Goal: Information Seeking & Learning: Compare options

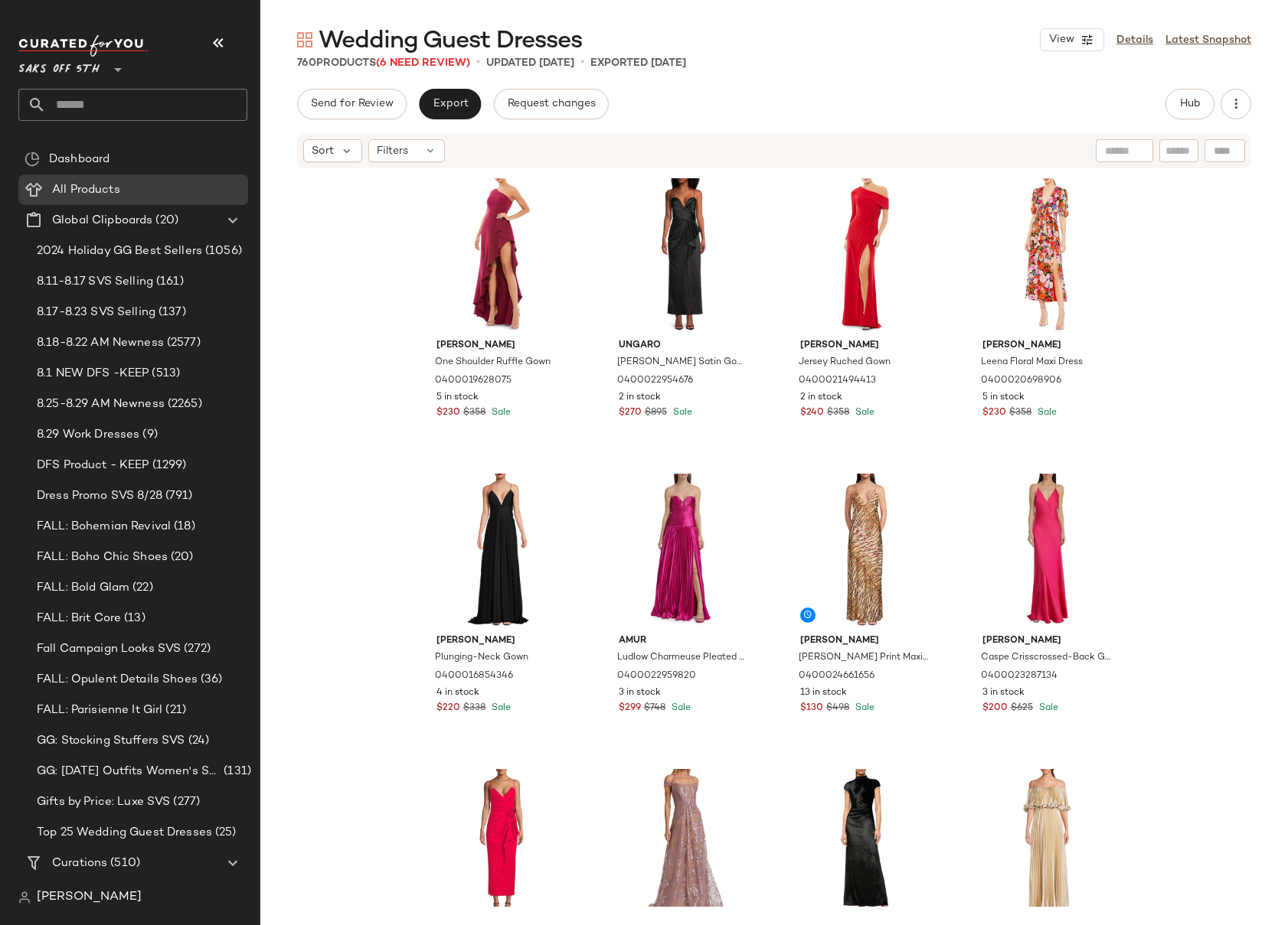
click at [74, 107] on input "text" at bounding box center [146, 105] width 201 height 32
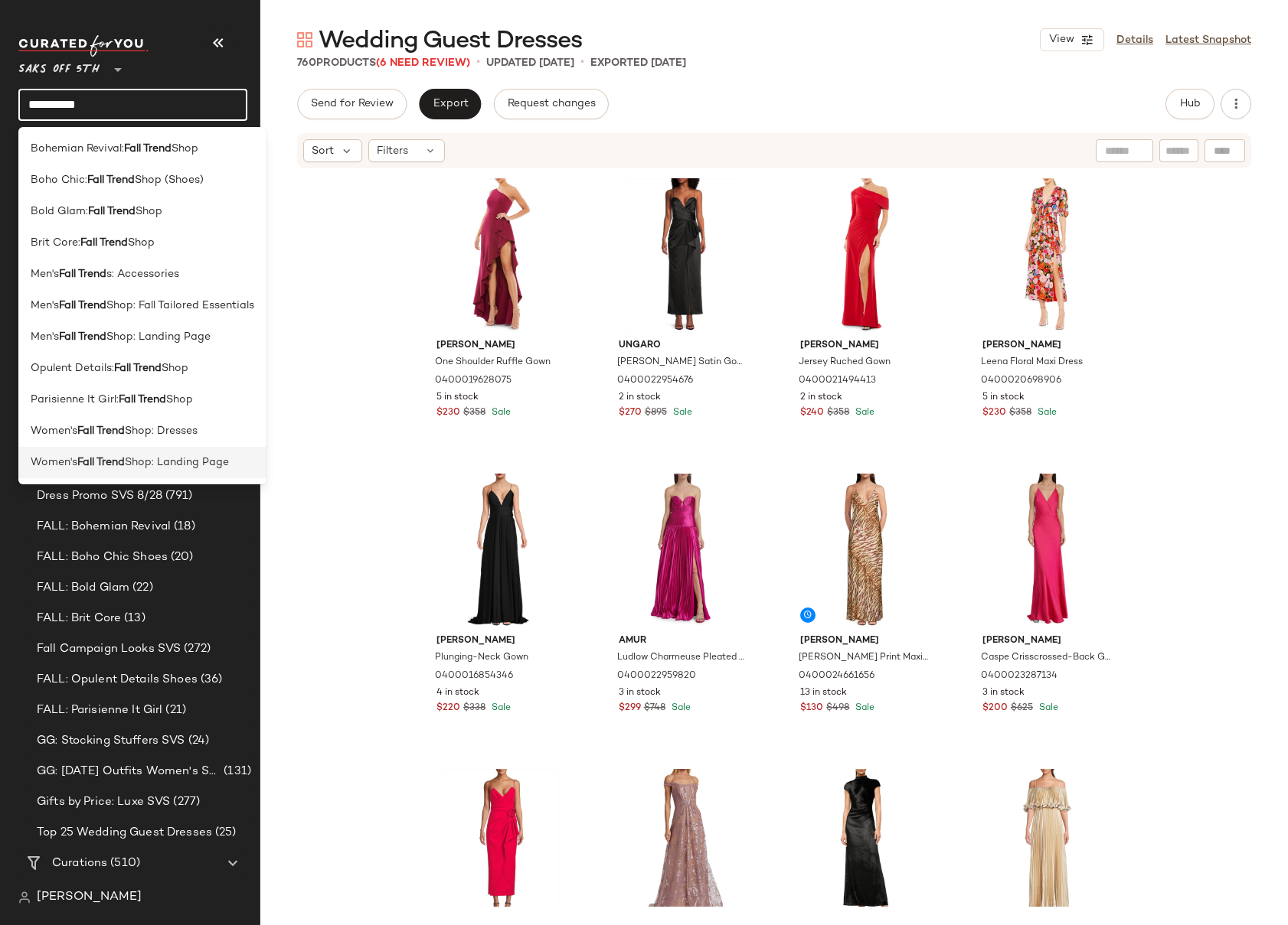
type input "**********"
click at [138, 462] on span "Shop: Landing Page" at bounding box center [176, 462] width 104 height 16
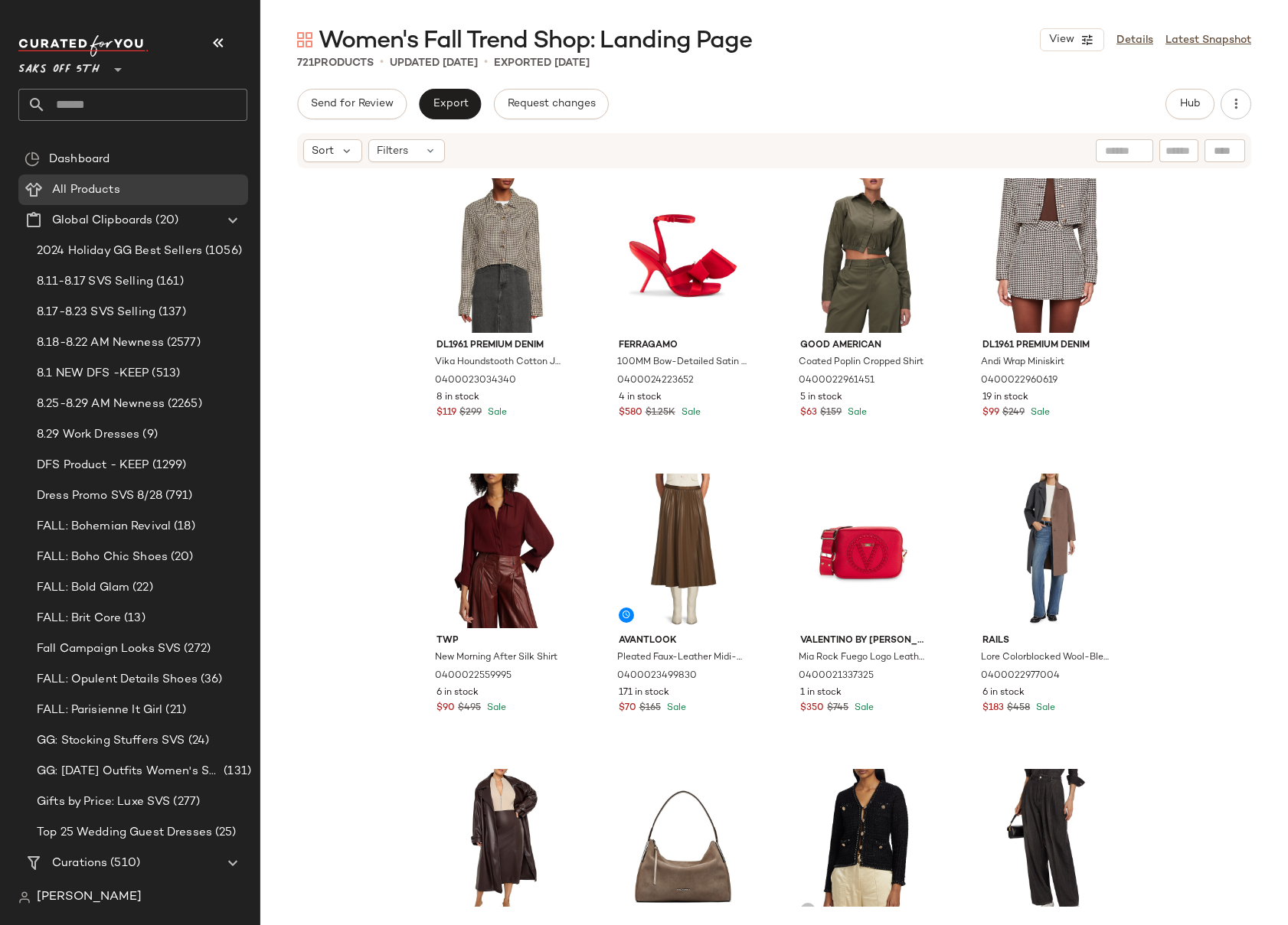
click at [351, 276] on div "DL1961 Premium Denim Vika Houndstooth Cotton Jacket 0400023034340 8 in stock $1…" at bounding box center [774, 539] width 1027 height 737
click at [1147, 323] on div "DL1961 Premium Denim Vika Houndstooth Cotton Jacket 0400023034340 8 in stock $1…" at bounding box center [774, 539] width 1027 height 737
click at [105, 104] on input "text" at bounding box center [146, 105] width 201 height 32
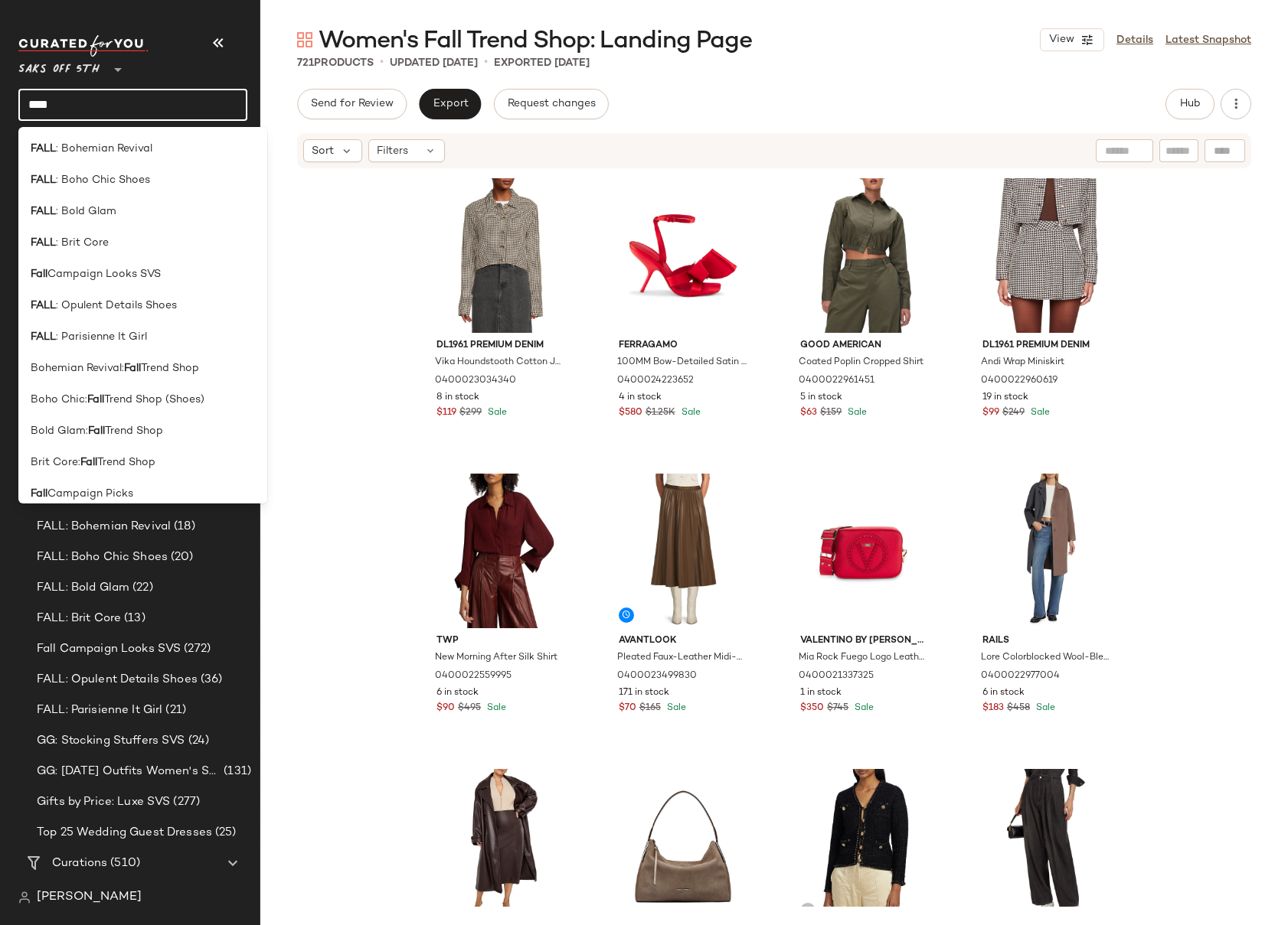
click at [195, 81] on div "Saks OFF 5TH ** ****" at bounding box center [133, 78] width 229 height 86
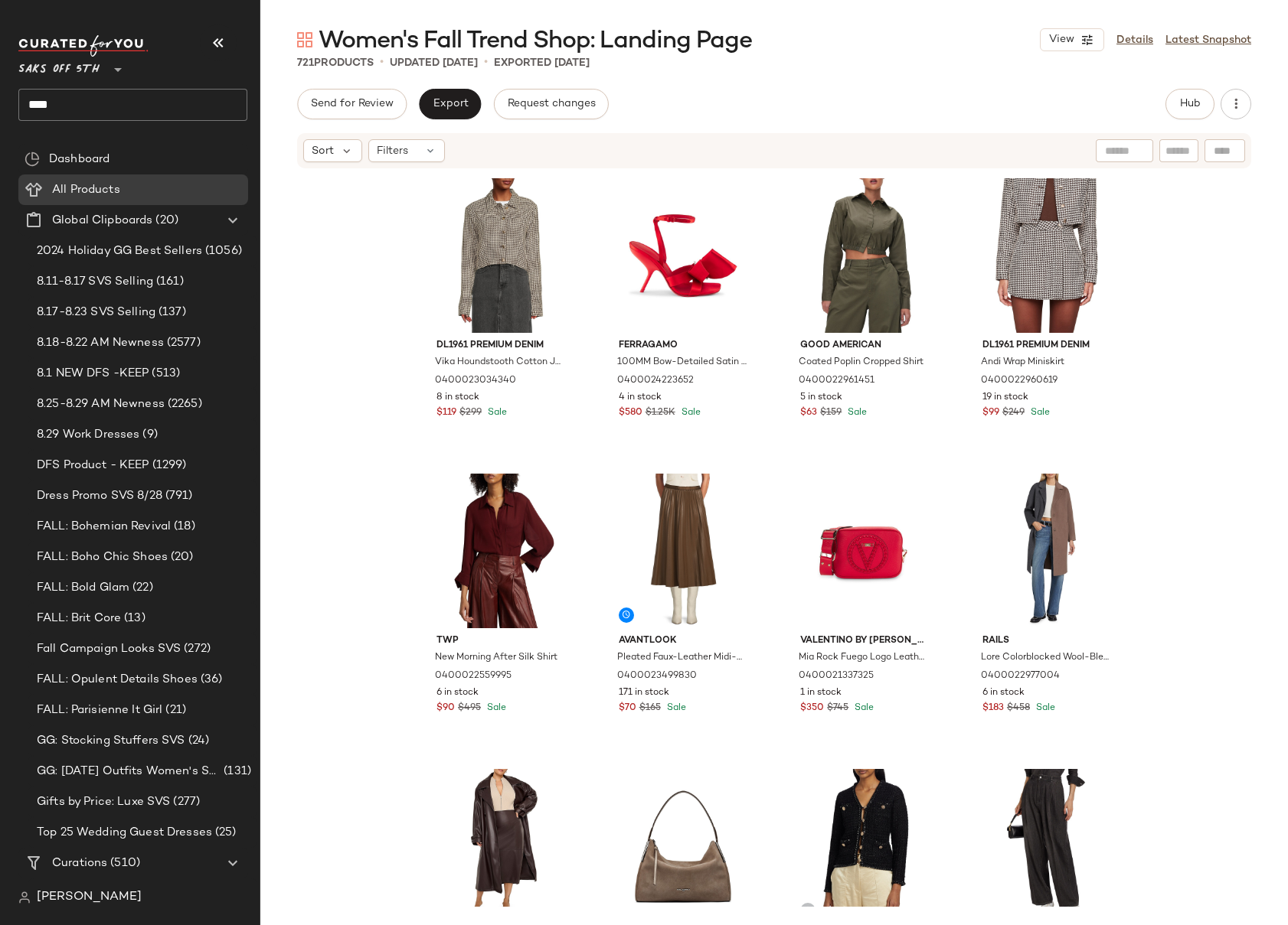
click at [82, 98] on input "****" at bounding box center [133, 105] width 229 height 32
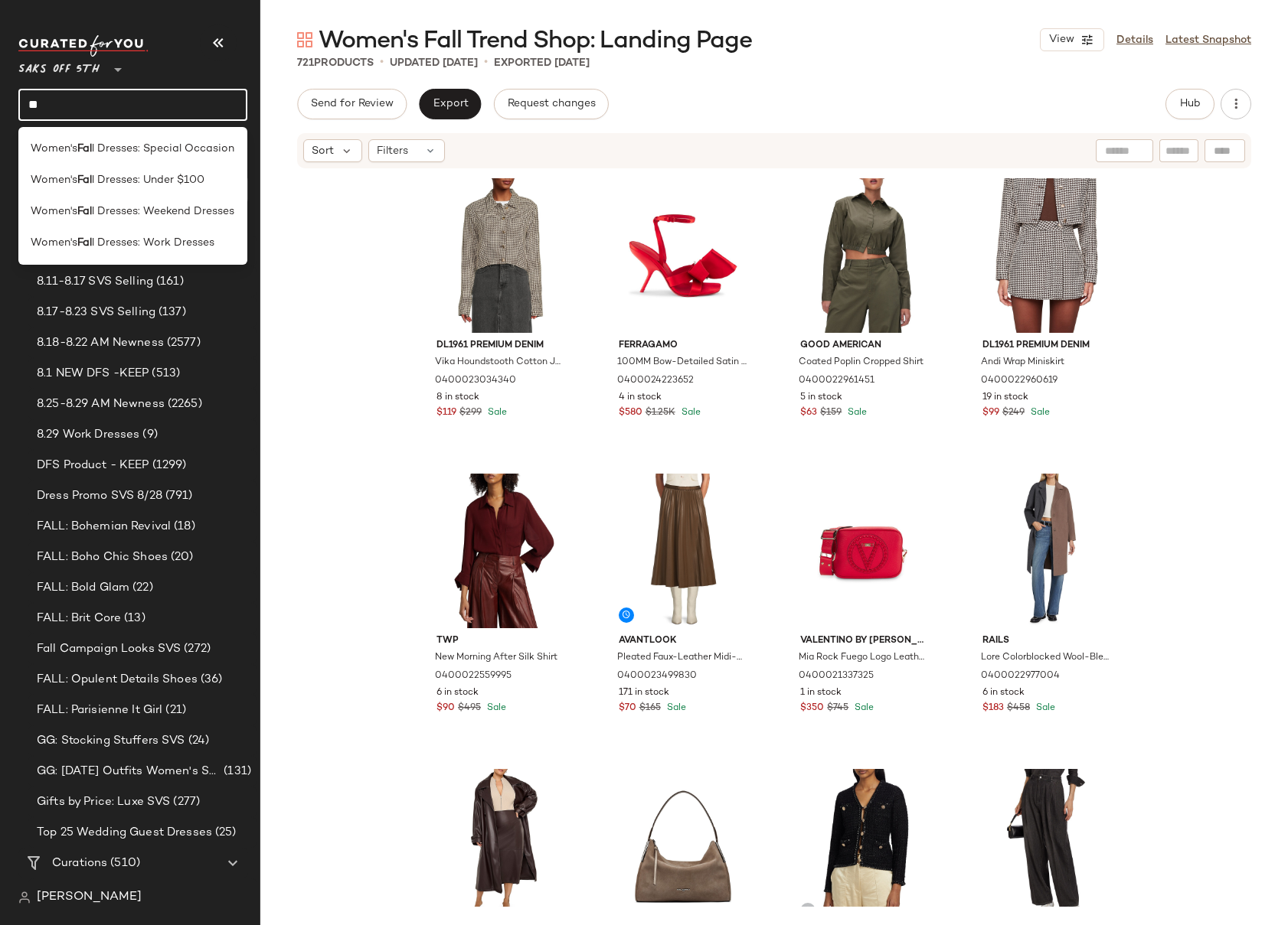
type input "*"
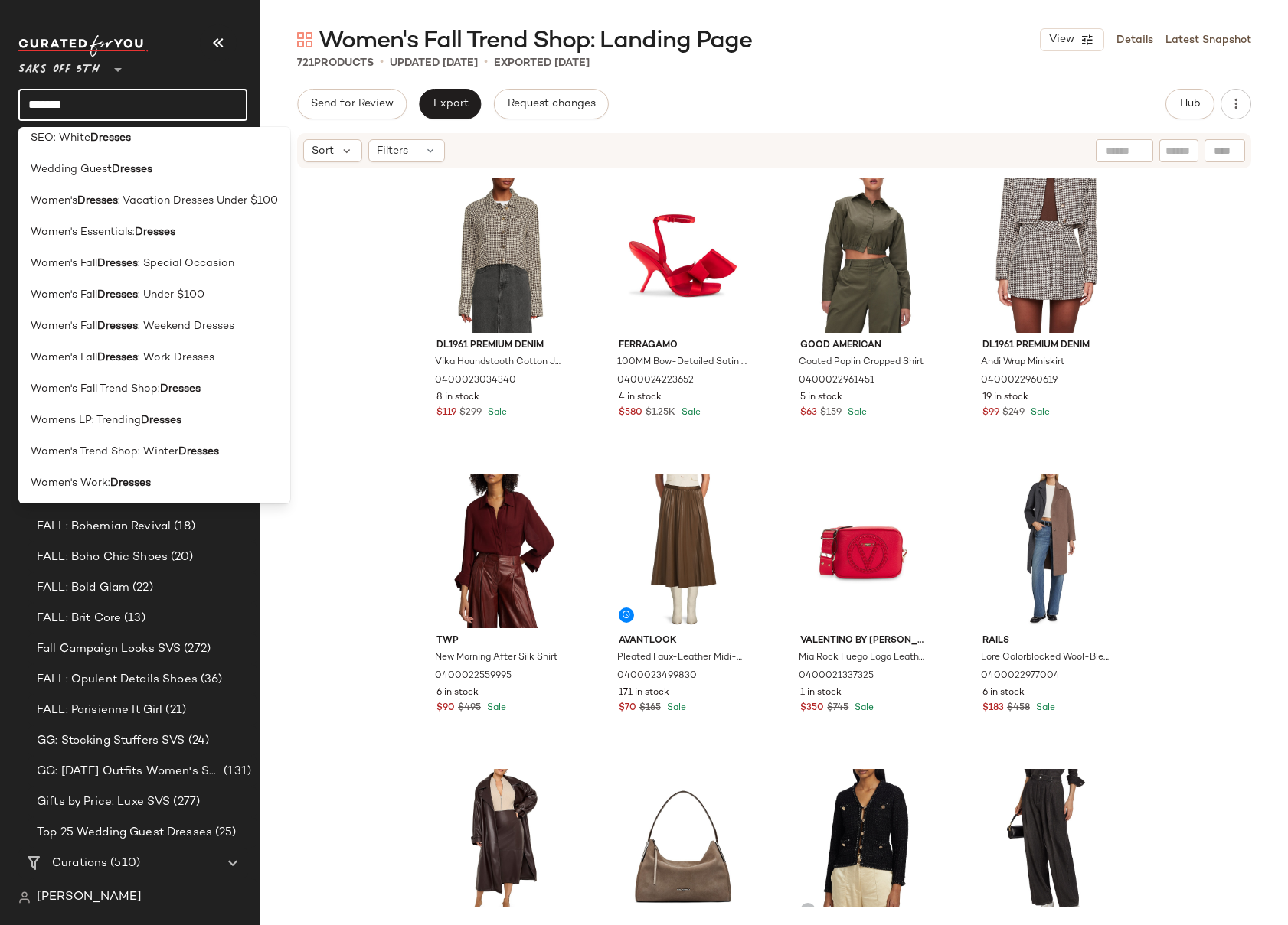
scroll to position [452, 0]
type input "*******"
click at [148, 225] on b "Dresses" at bounding box center [155, 230] width 41 height 16
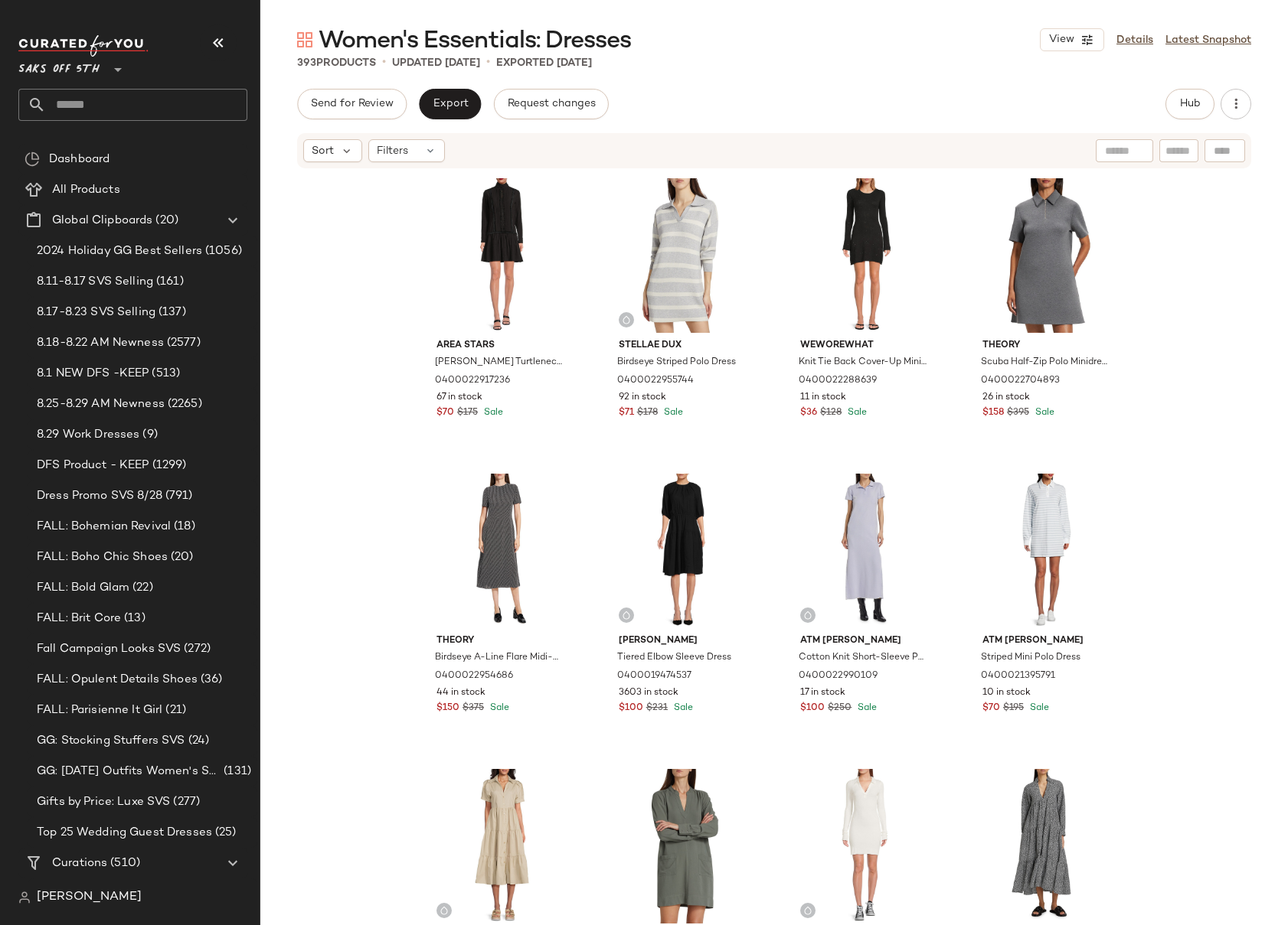
click at [1160, 315] on div "Area Stars [PERSON_NAME] Turtleneck Minidress 0400022917236 67 in stock $70 $17…" at bounding box center [774, 571] width 1027 height 801
click at [1224, 285] on div "Area Stars [PERSON_NAME] Turtleneck Minidress 0400022917236 67 in stock $70 $17…" at bounding box center [774, 571] width 1027 height 801
click at [1222, 307] on div "Area Stars [PERSON_NAME] Turtleneck Minidress 0400022917236 67 in stock $70 $17…" at bounding box center [774, 571] width 1027 height 801
click at [100, 113] on input "text" at bounding box center [146, 105] width 201 height 32
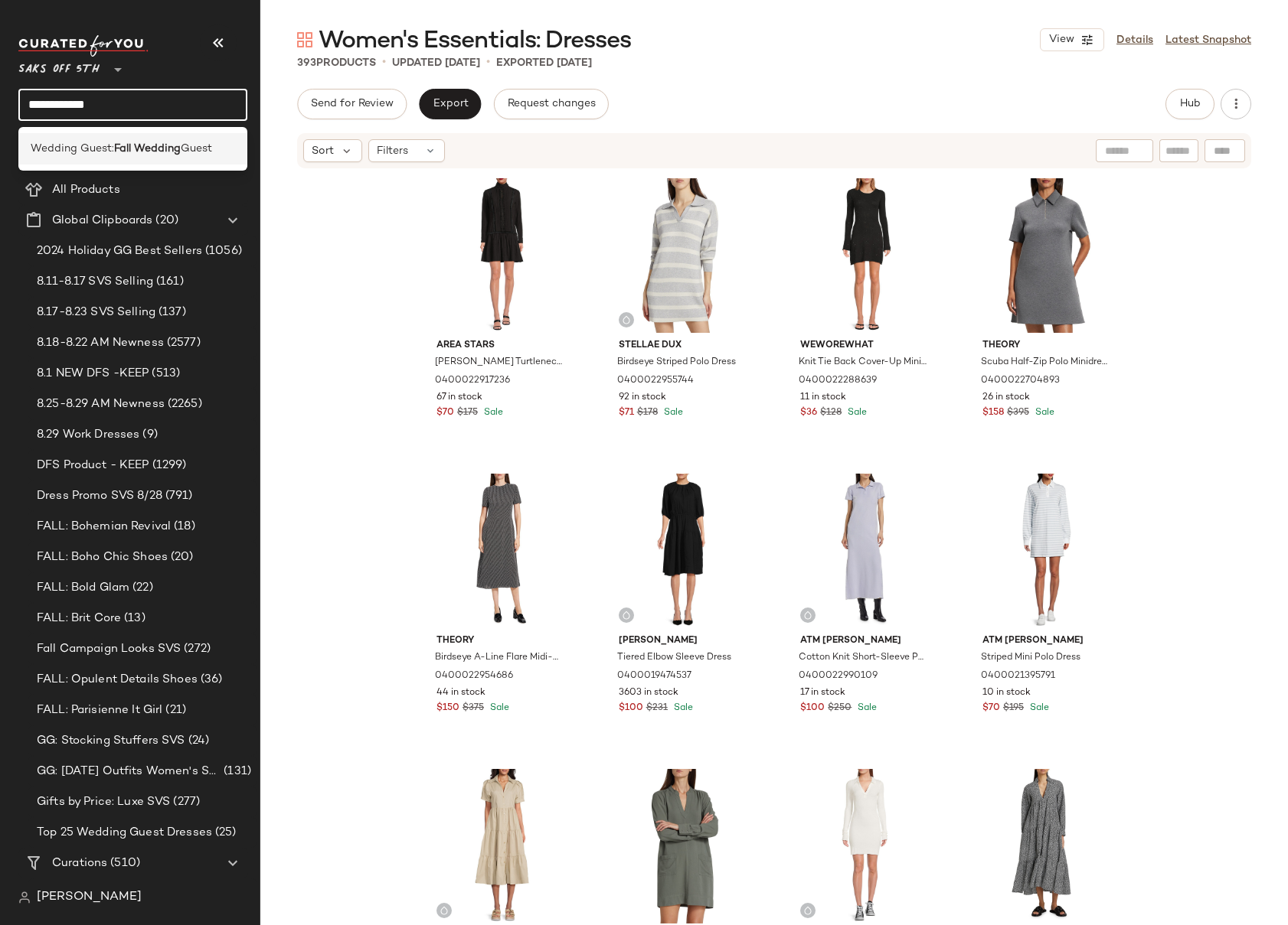
type input "**********"
click at [136, 154] on b "Fall Wedding" at bounding box center [147, 149] width 66 height 16
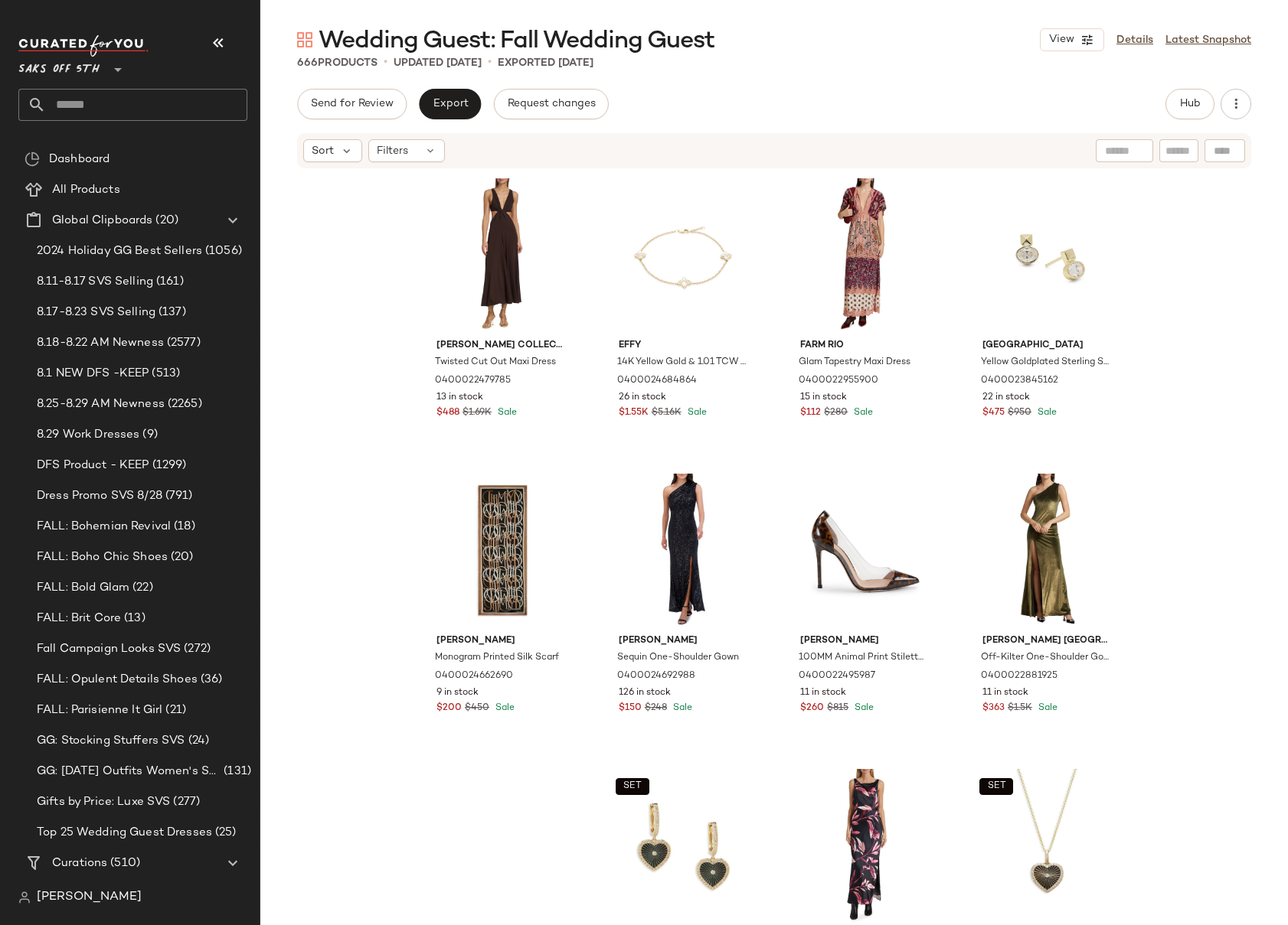
scroll to position [1781, 0]
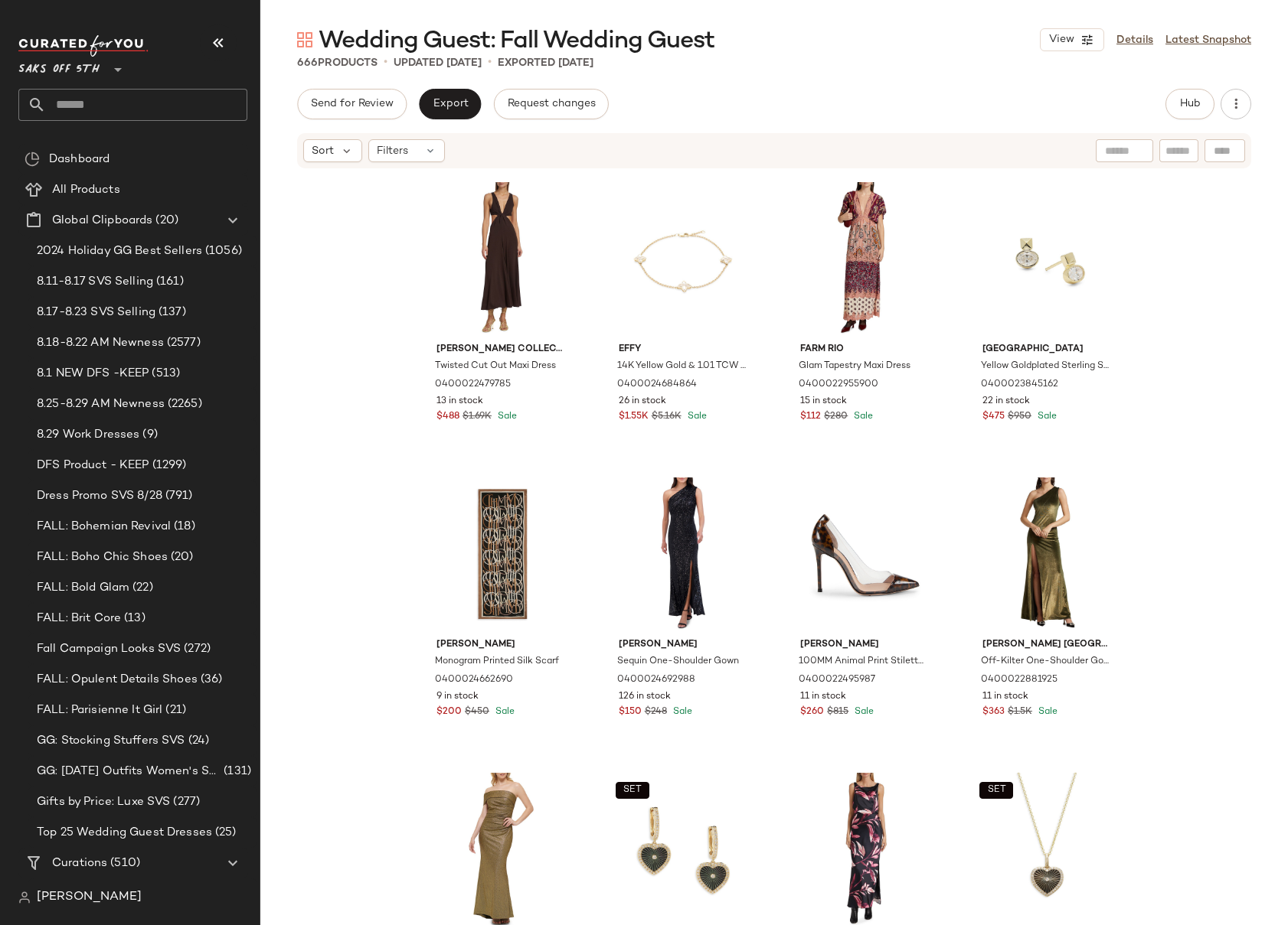
click at [1226, 438] on div "[PERSON_NAME] Collection Twisted Cut Out Maxi Dress 0400022479785 13 in stock $…" at bounding box center [774, 571] width 1027 height 801
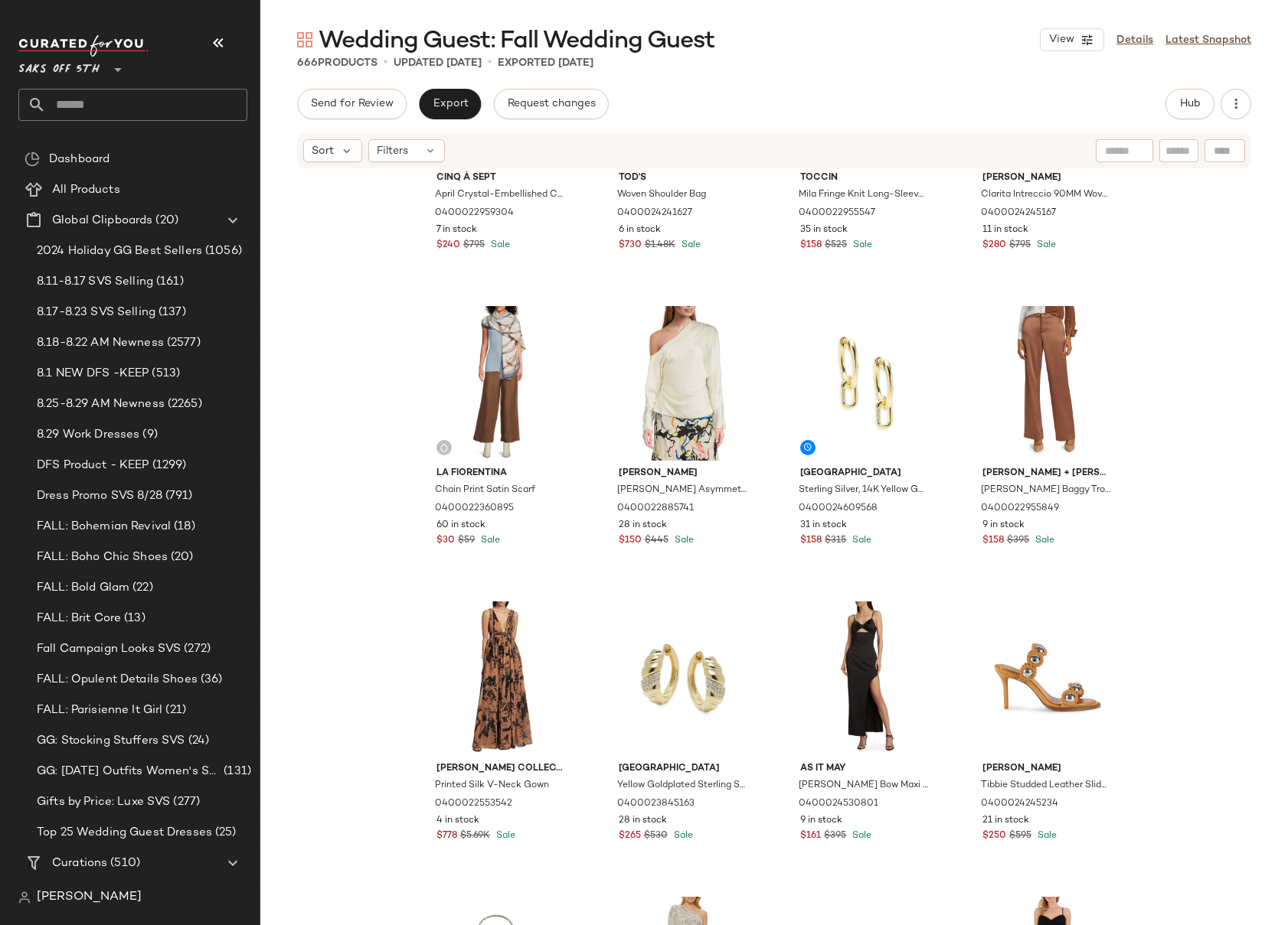
scroll to position [0, 0]
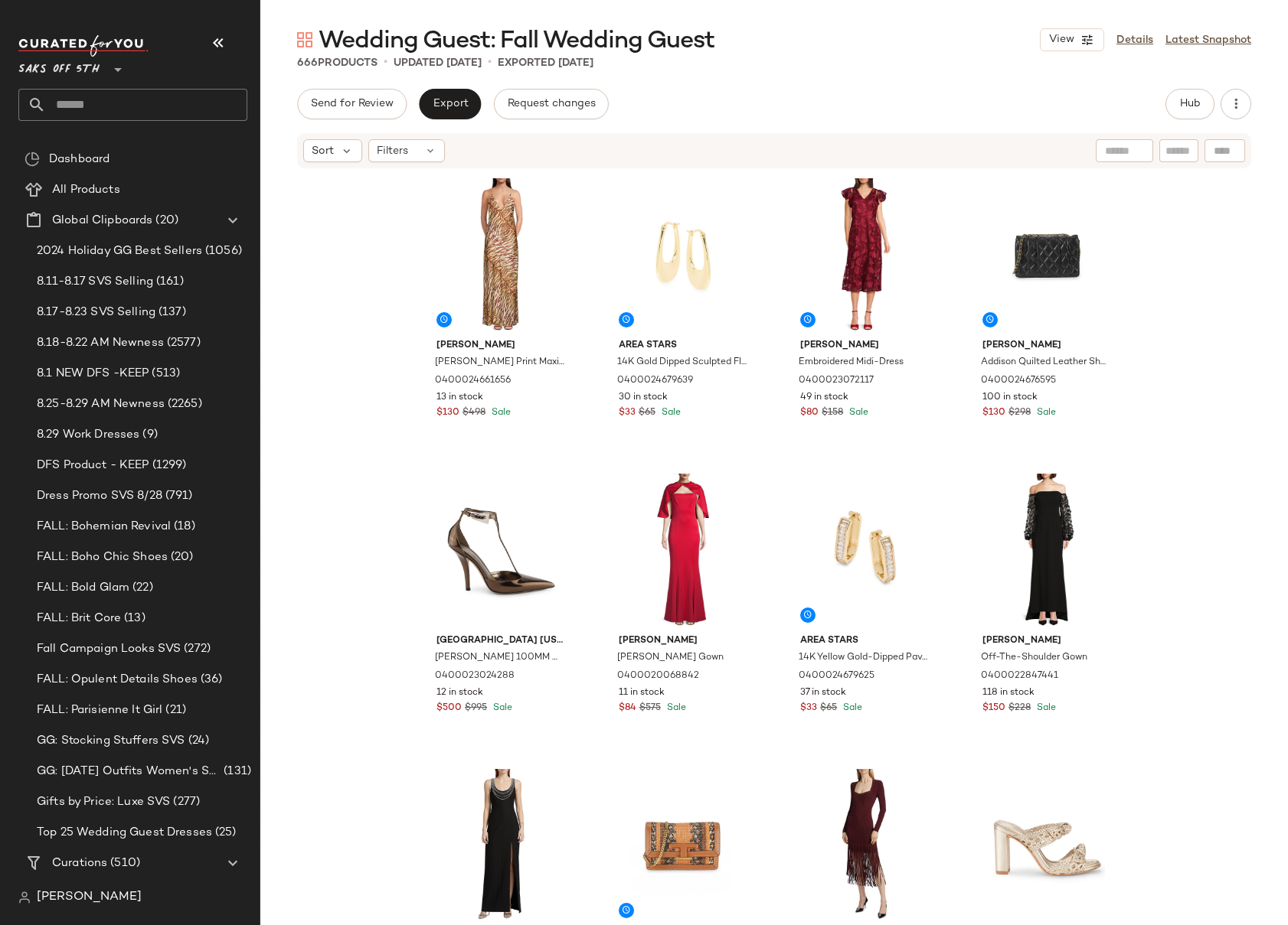
click at [1200, 421] on div "[PERSON_NAME] [PERSON_NAME] Print Maxi Dress 0400024661656 13 in stock $130 $49…" at bounding box center [774, 571] width 1027 height 801
click at [119, 102] on input "text" at bounding box center [146, 105] width 201 height 32
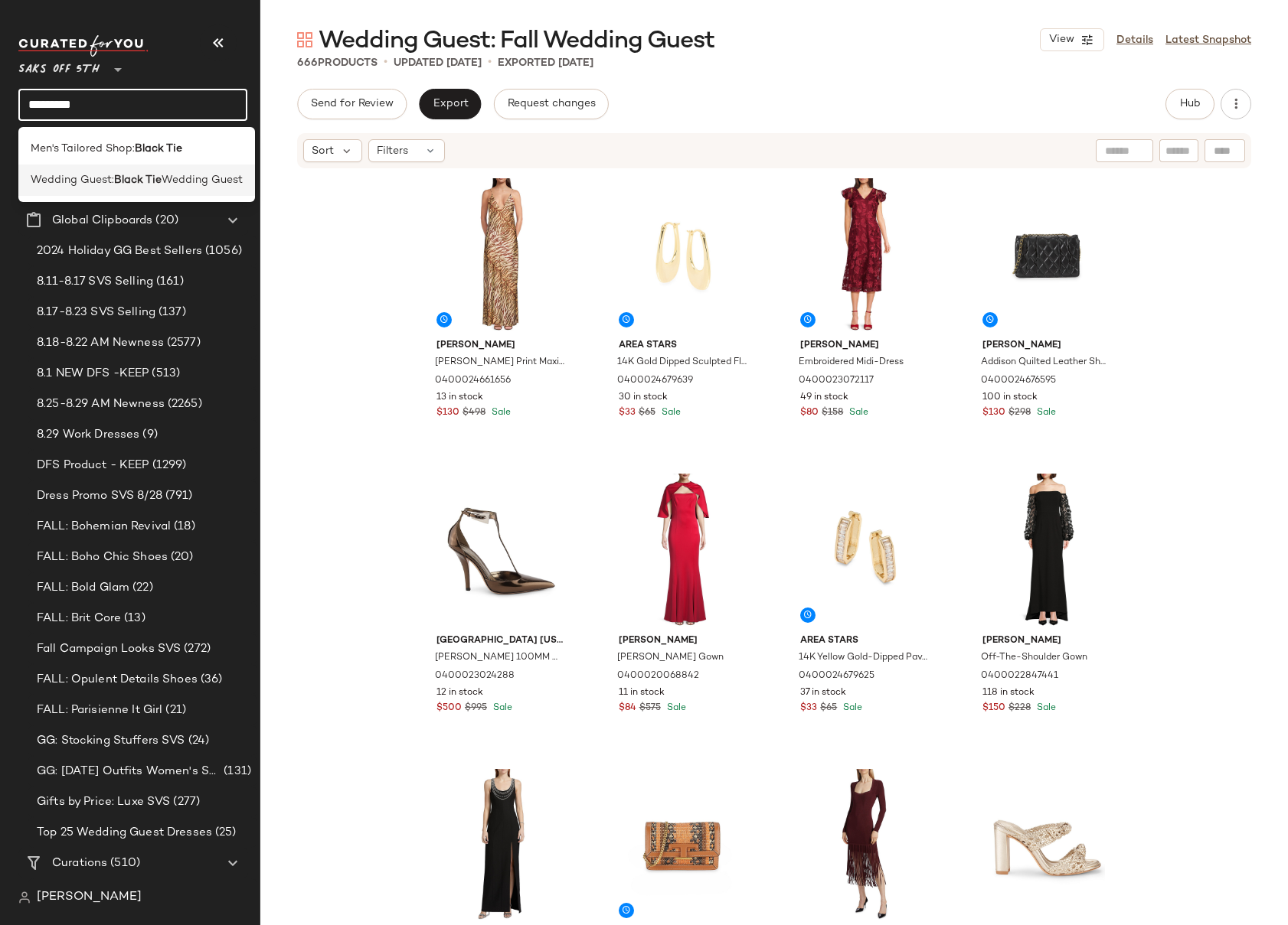
type input "*********"
click at [144, 190] on div "Wedding Guest: Black Tie Wedding Guest" at bounding box center [137, 180] width 237 height 31
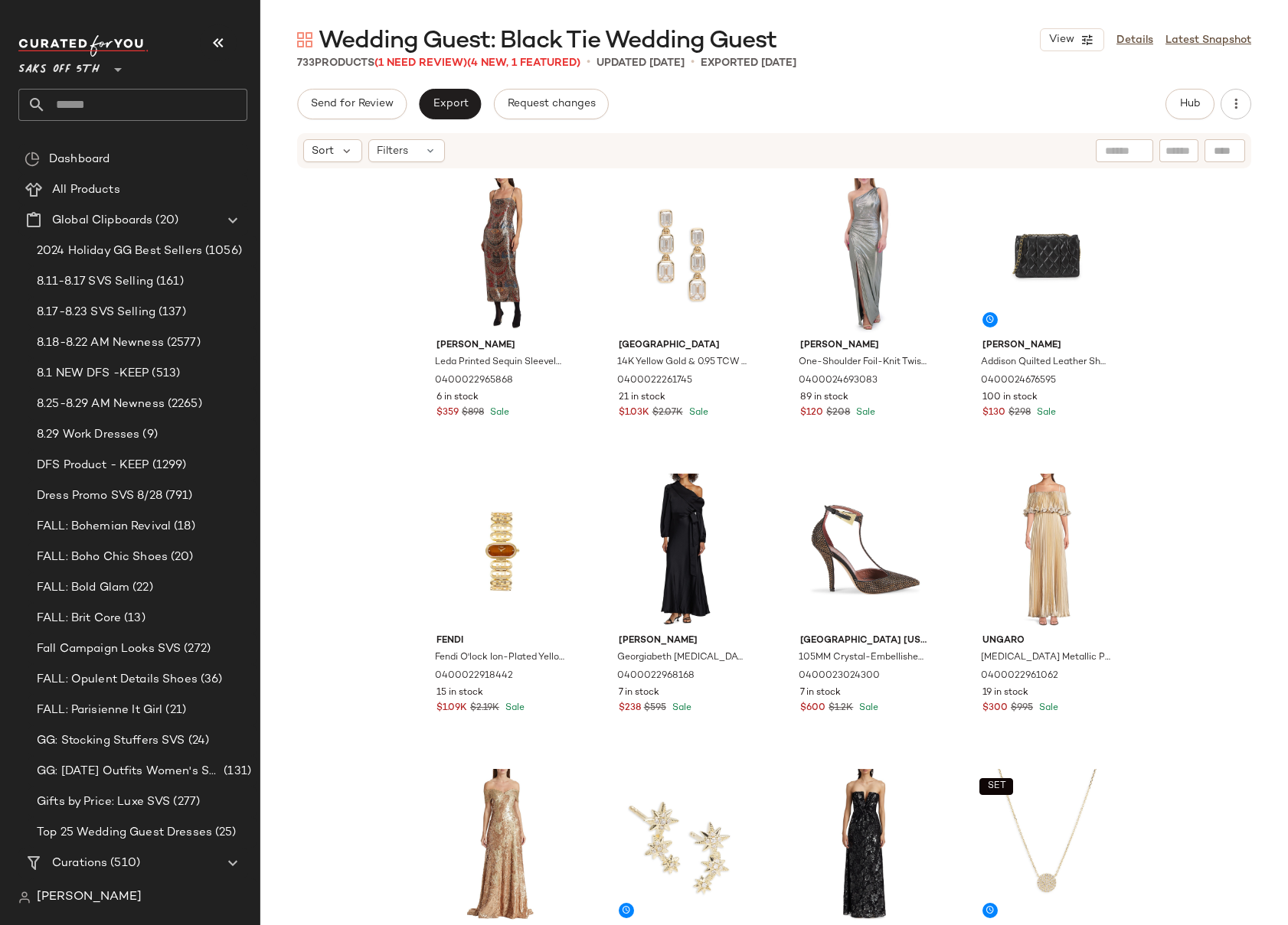
click at [1146, 361] on div "[PERSON_NAME] [PERSON_NAME] Printed Sequin Sleeveless Midi-Dress 0400022965868 …" at bounding box center [774, 571] width 1027 height 801
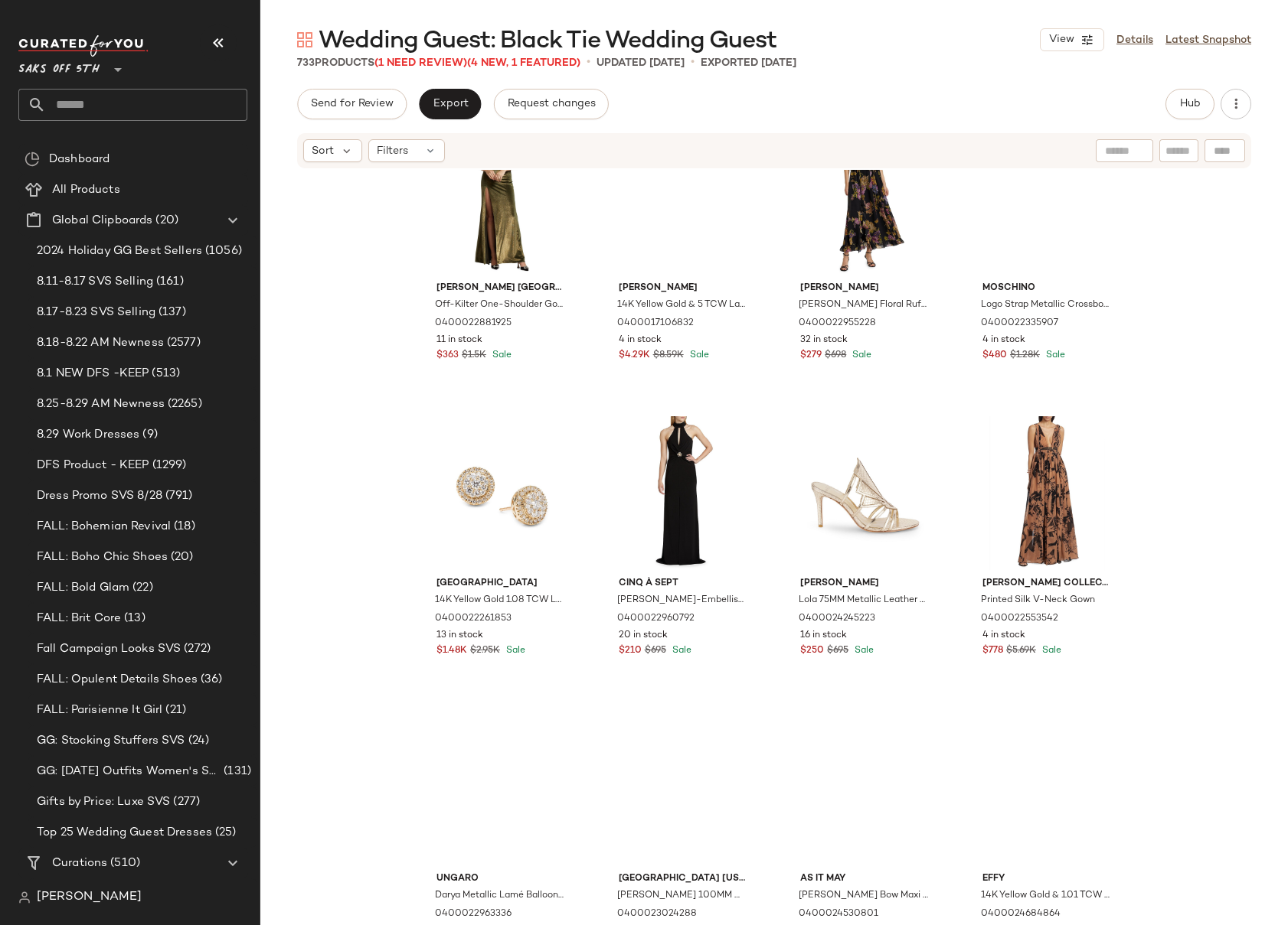
scroll to position [1470, 0]
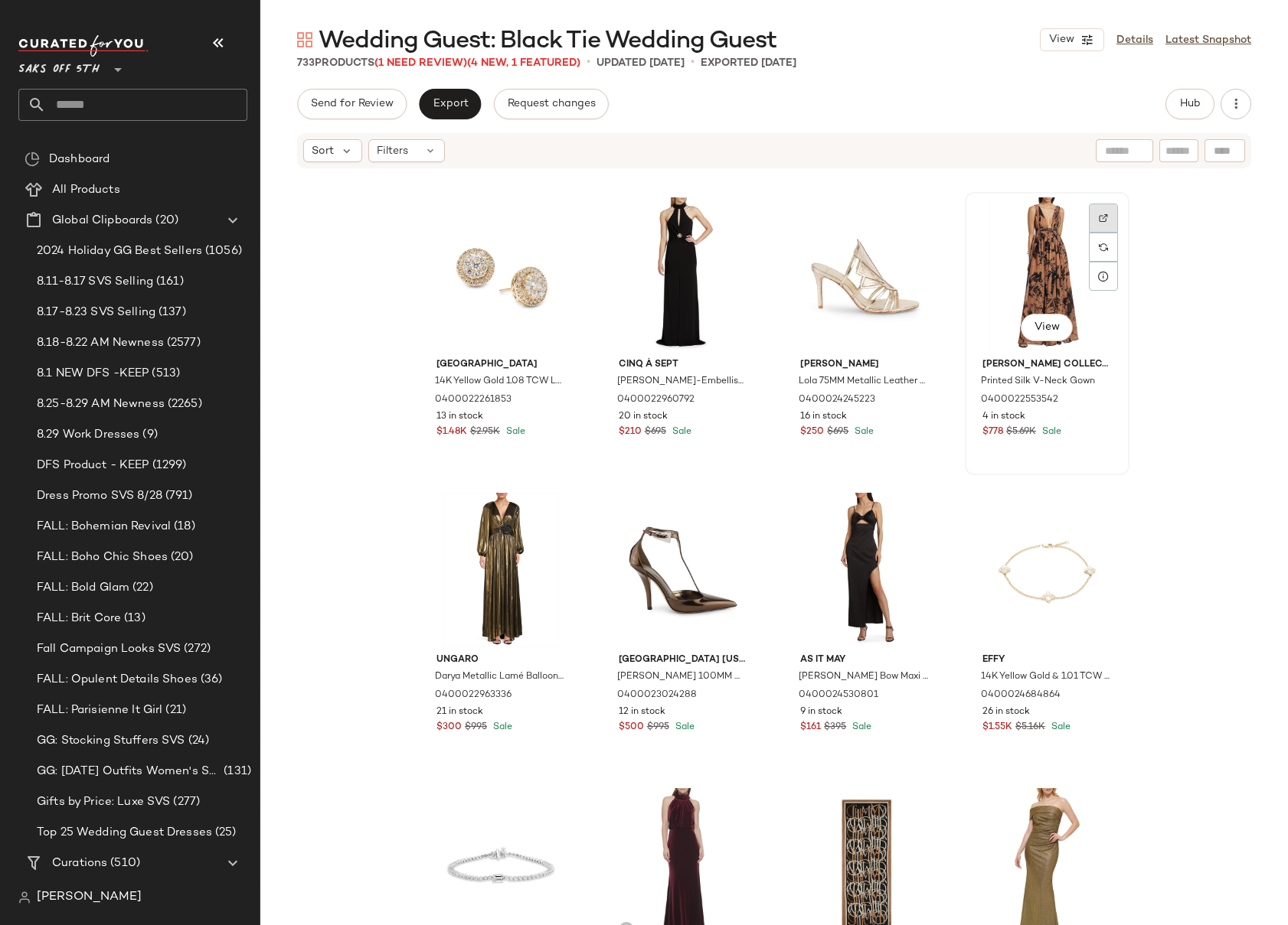
click at [1101, 216] on img at bounding box center [1104, 218] width 9 height 9
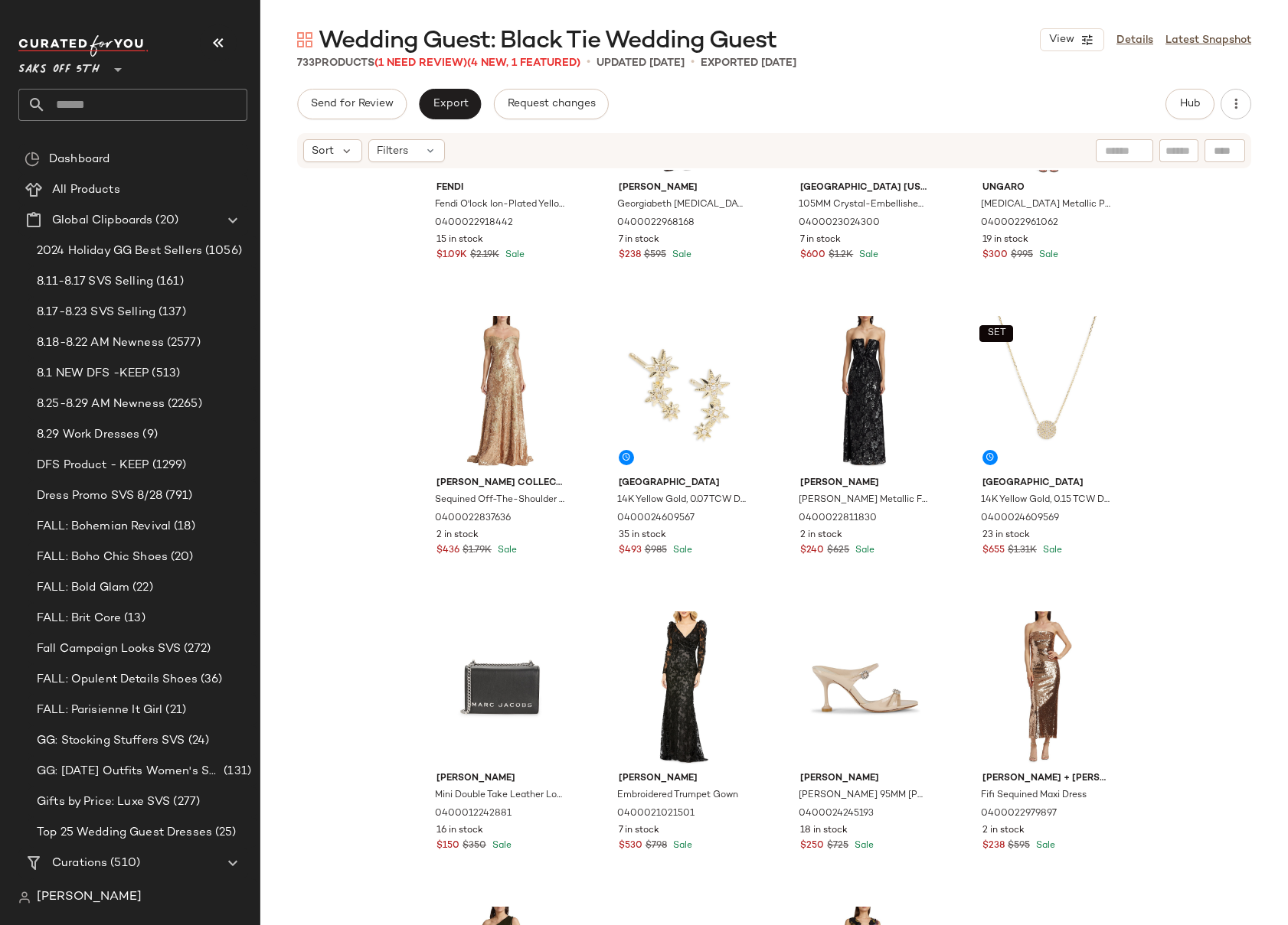
scroll to position [0, 0]
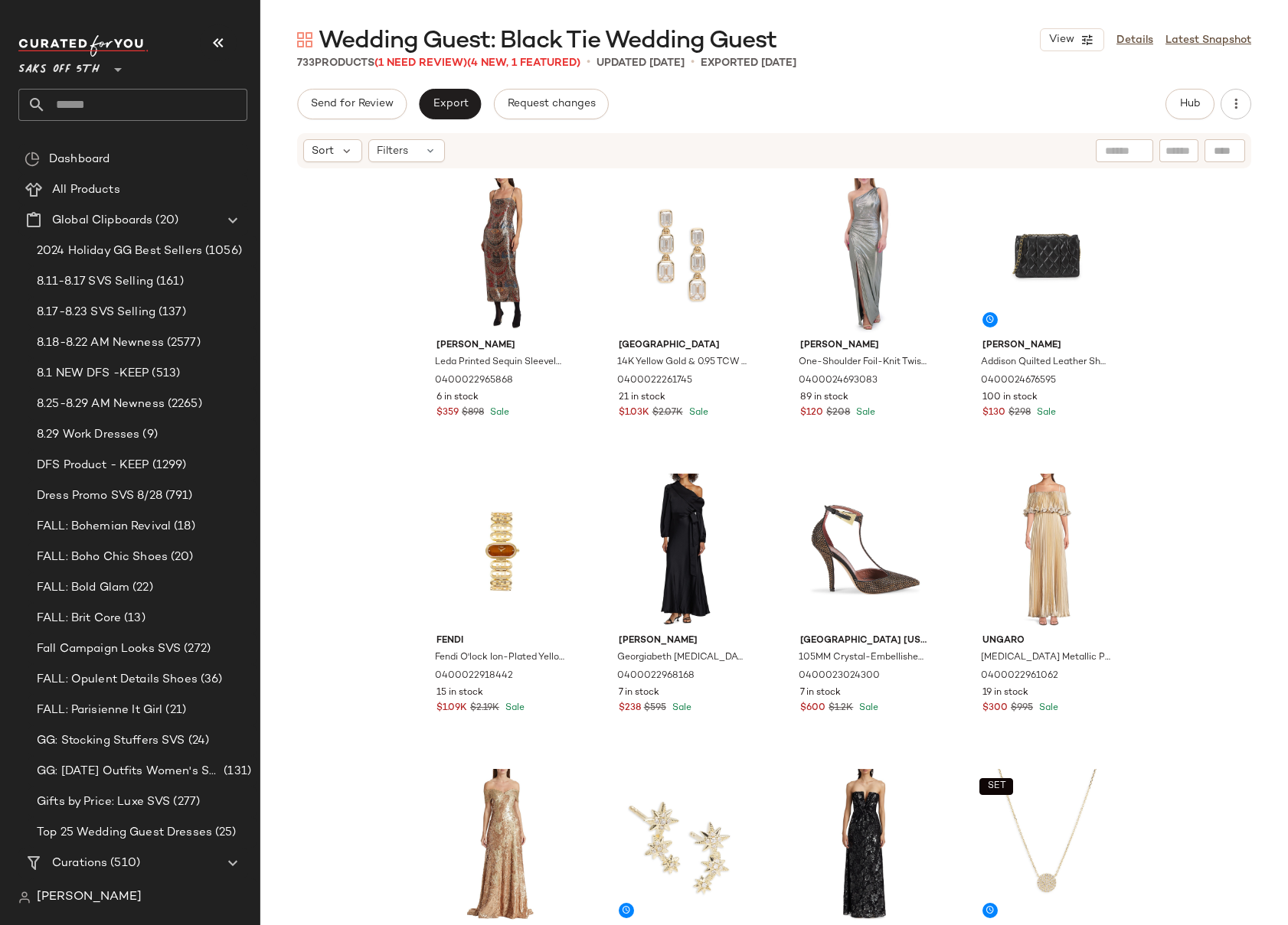
click at [1196, 413] on div "[PERSON_NAME] [PERSON_NAME] Printed Sequin Sleeveless Midi-Dress 0400022965868 …" at bounding box center [774, 571] width 1027 height 801
click at [82, 106] on input "text" at bounding box center [146, 105] width 201 height 32
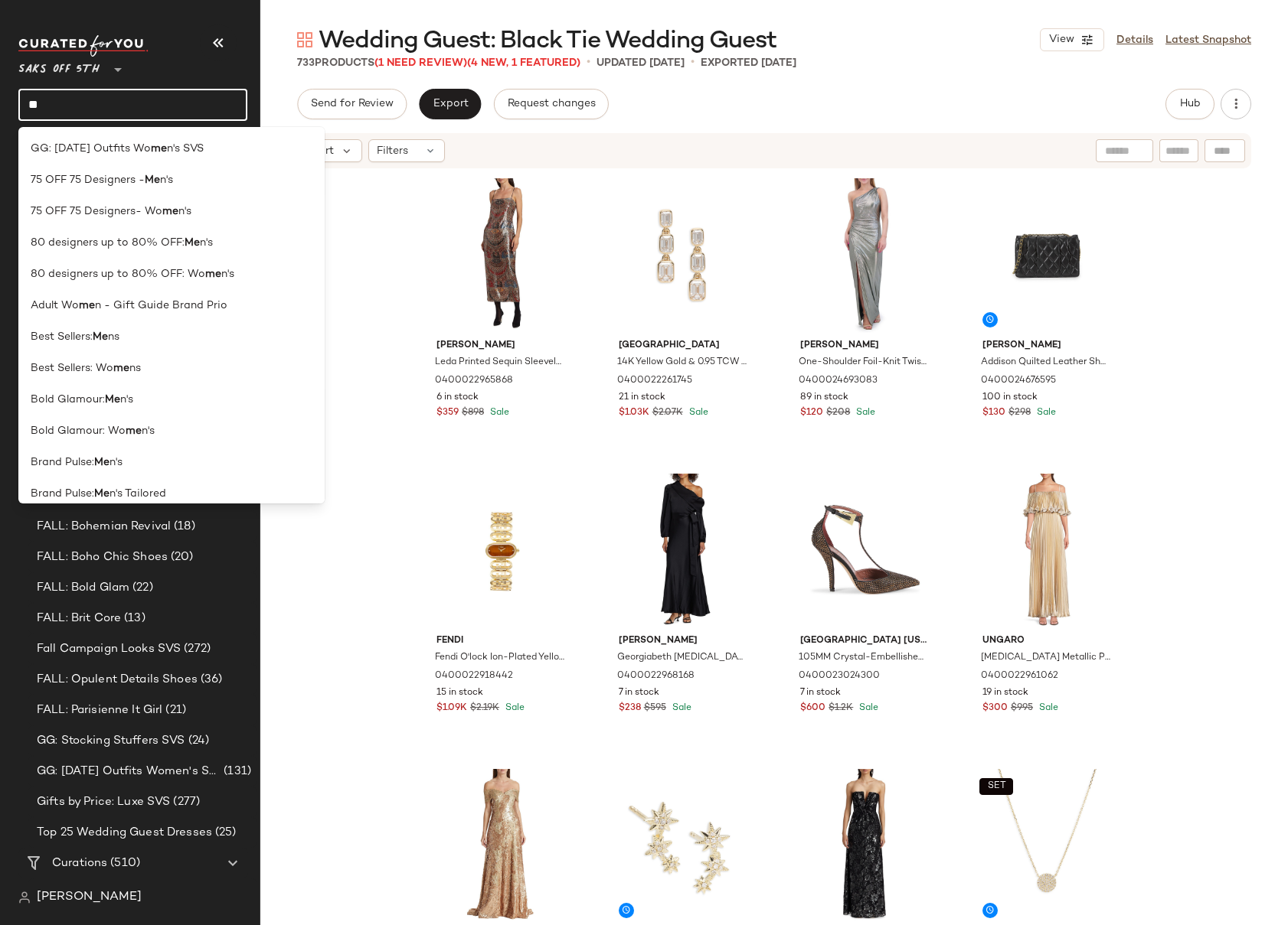
type input "*"
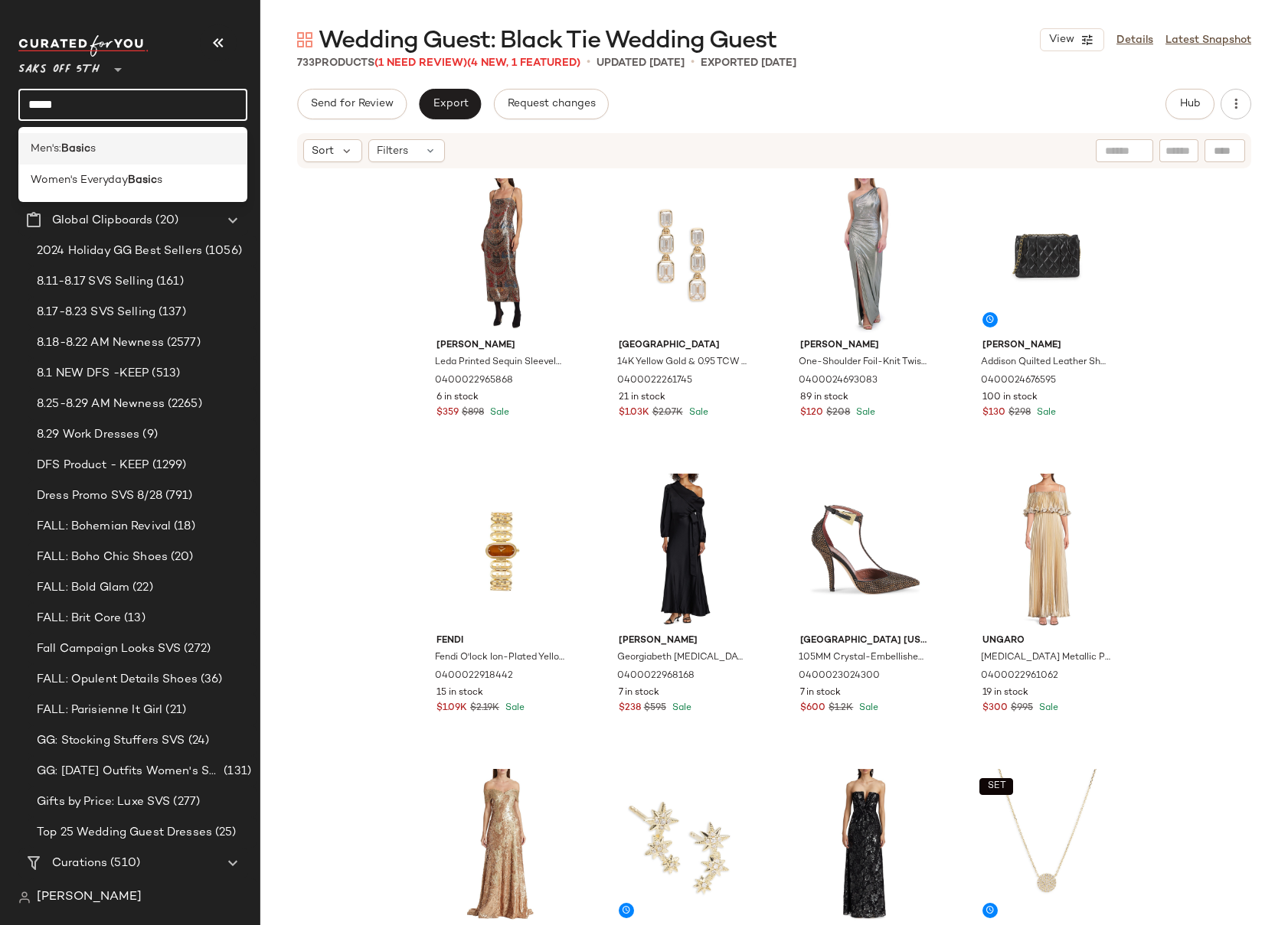
type input "*****"
click at [74, 154] on b "Basic" at bounding box center [75, 149] width 29 height 16
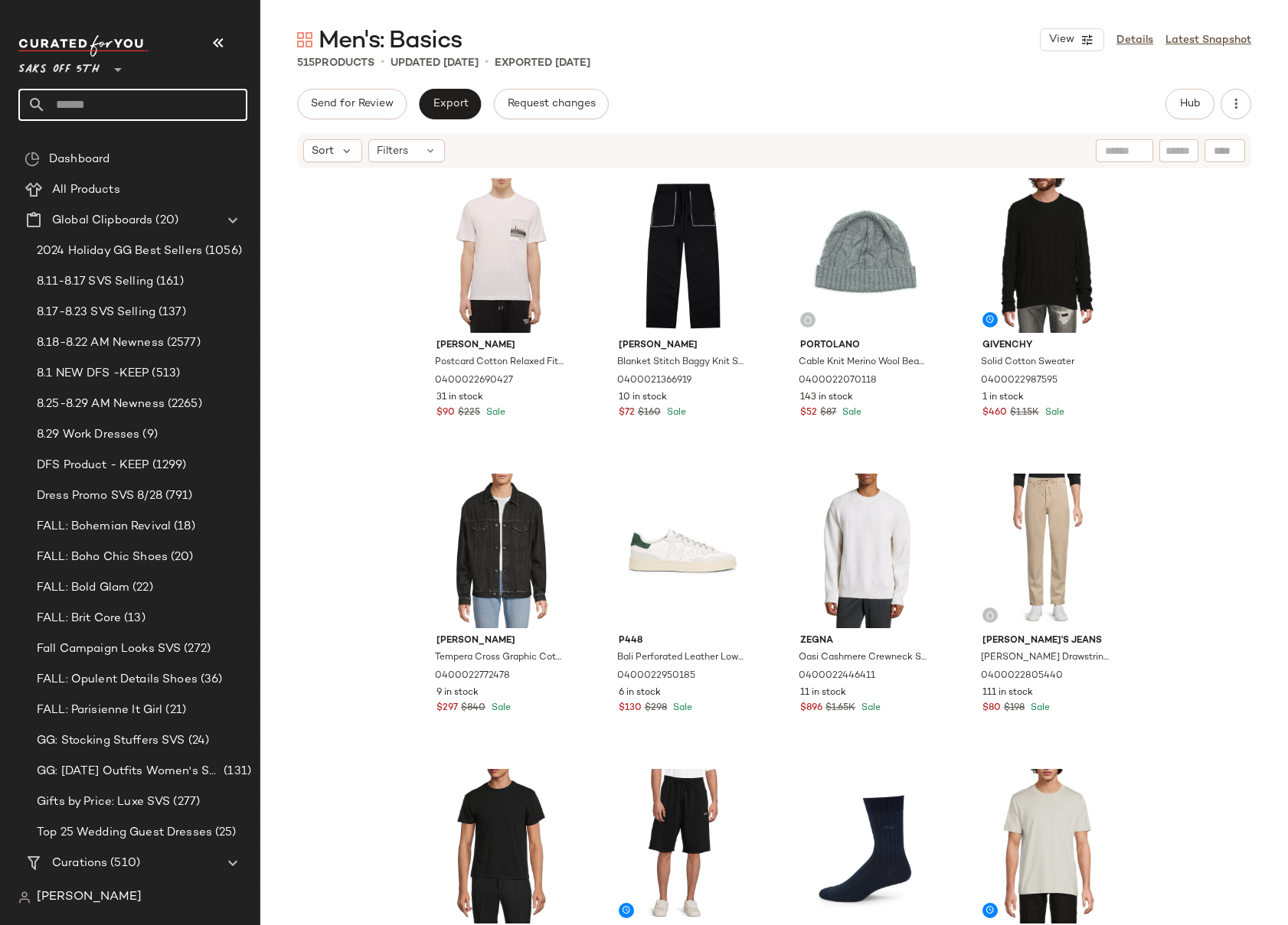
click at [76, 107] on input "text" at bounding box center [146, 105] width 201 height 32
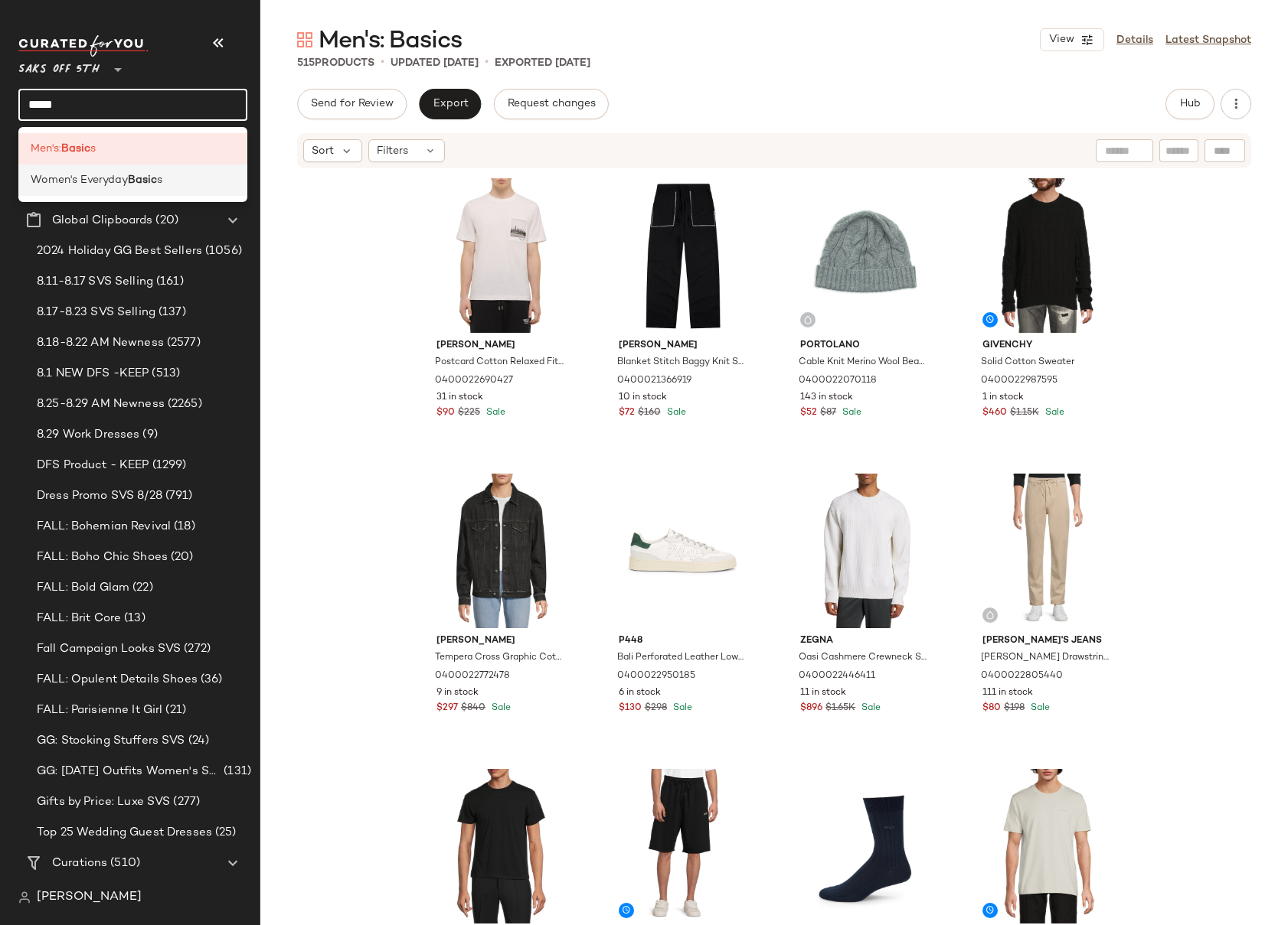
type input "*****"
click at [155, 183] on b "Basic" at bounding box center [142, 180] width 29 height 16
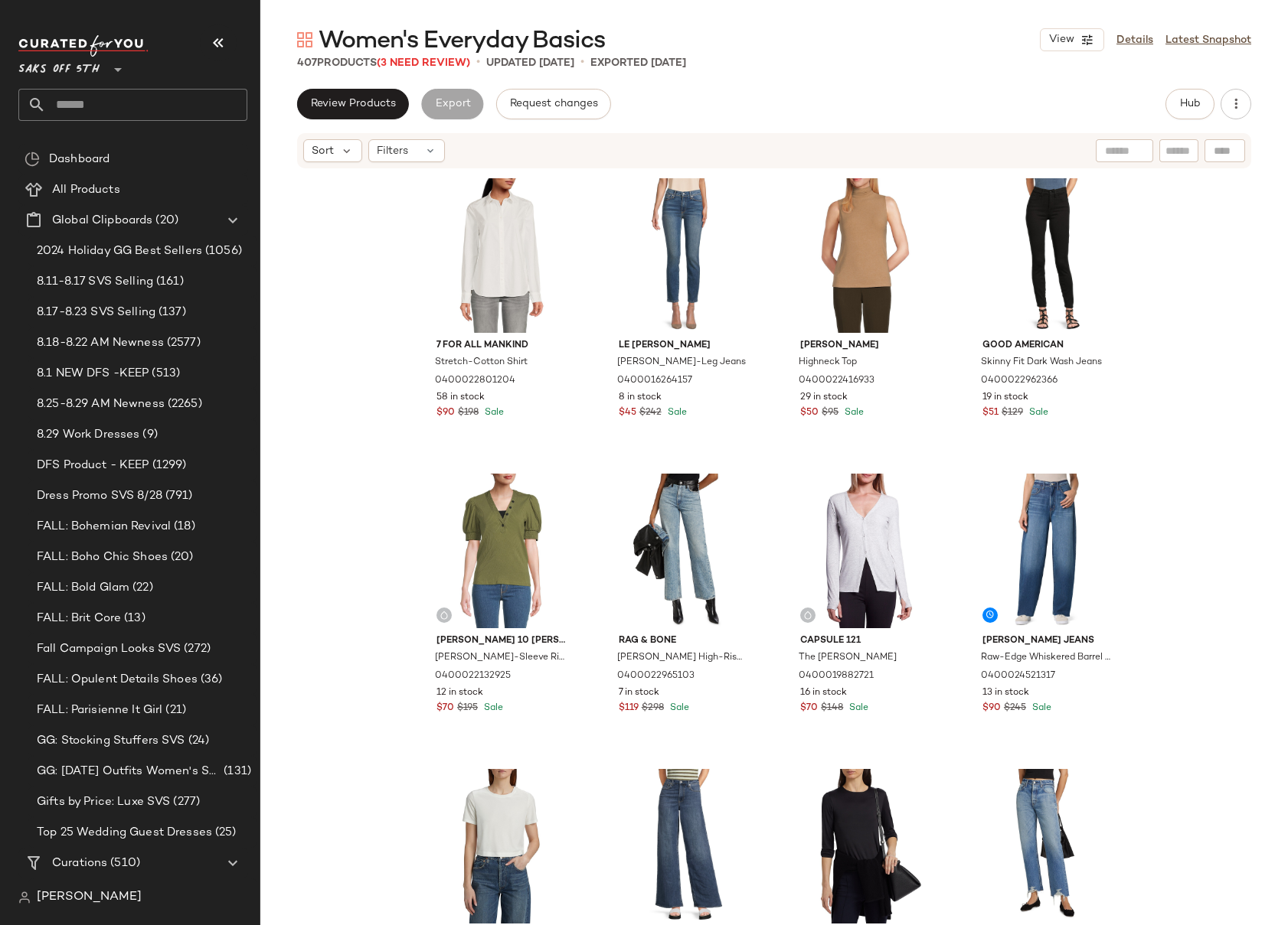
click at [1149, 329] on div "7 For All Mankind Stretch-Cotton Shirt 0400022801204 58 in stock $90 $198 Sale …" at bounding box center [774, 571] width 1027 height 801
click at [1135, 325] on div "7 For All Mankind Stretch-Cotton Shirt 0400022801204 58 in stock $90 $198 Sale …" at bounding box center [774, 571] width 1027 height 801
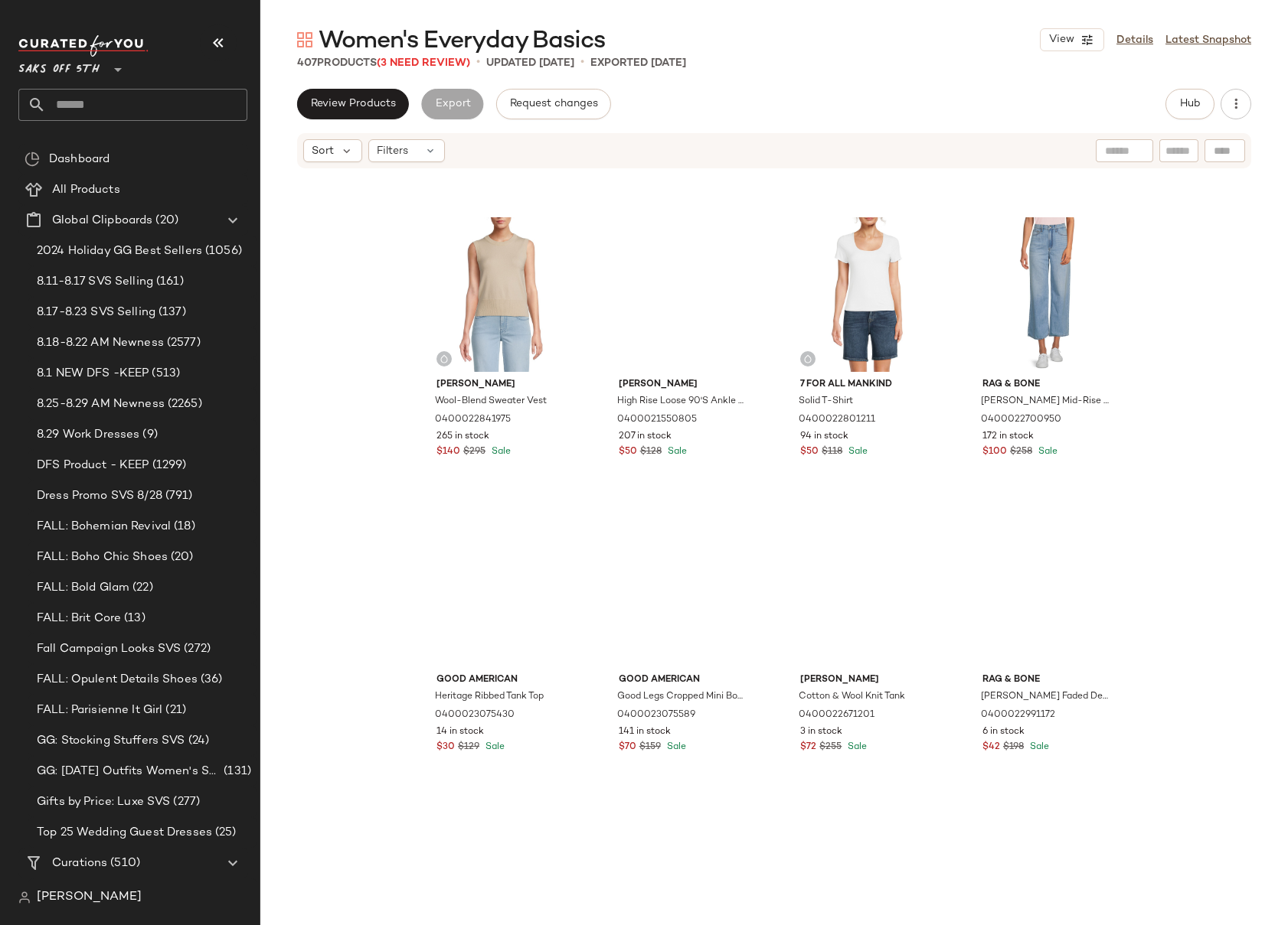
scroll to position [7068, 0]
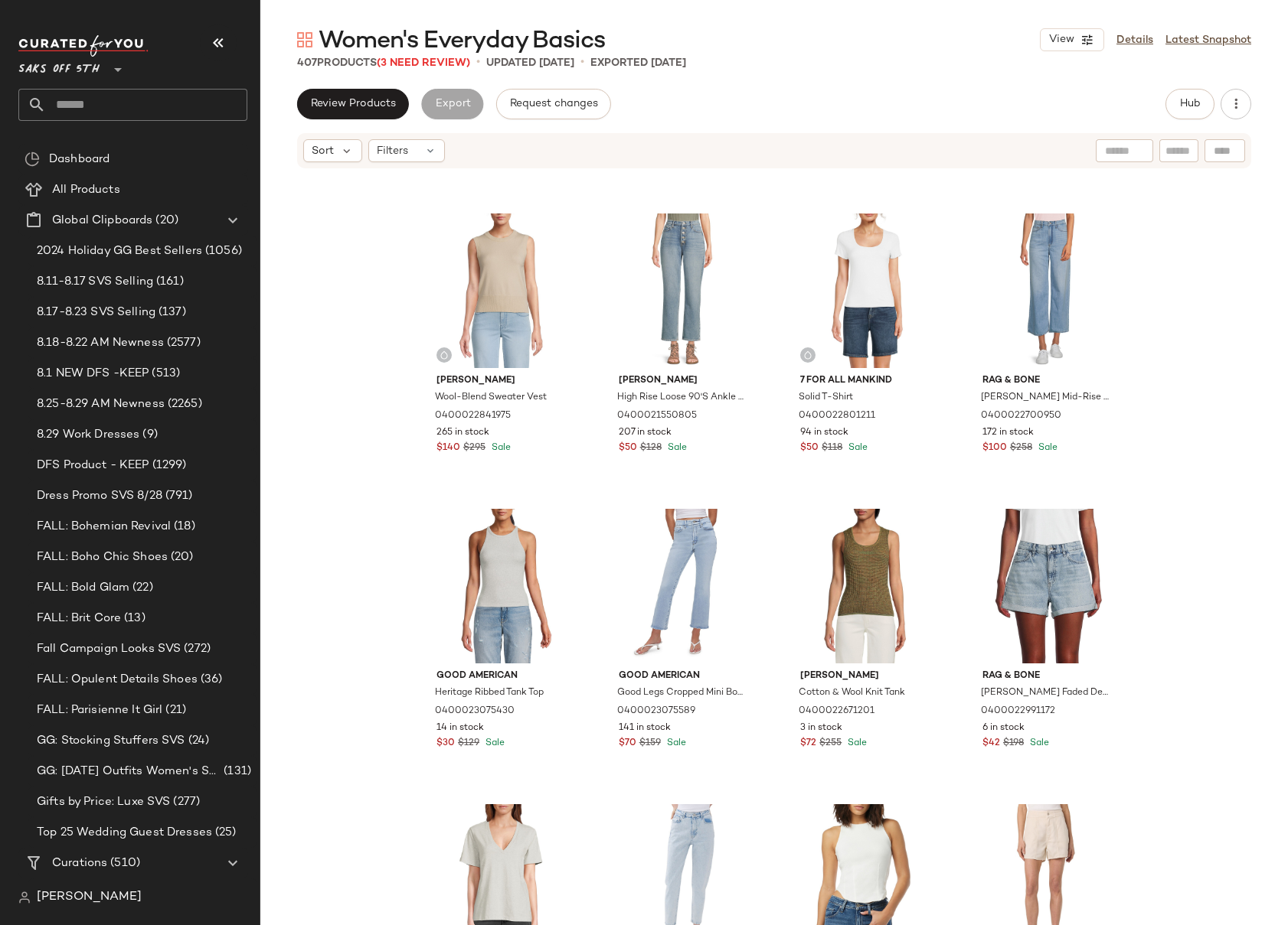
click at [137, 110] on input "text" at bounding box center [146, 105] width 201 height 32
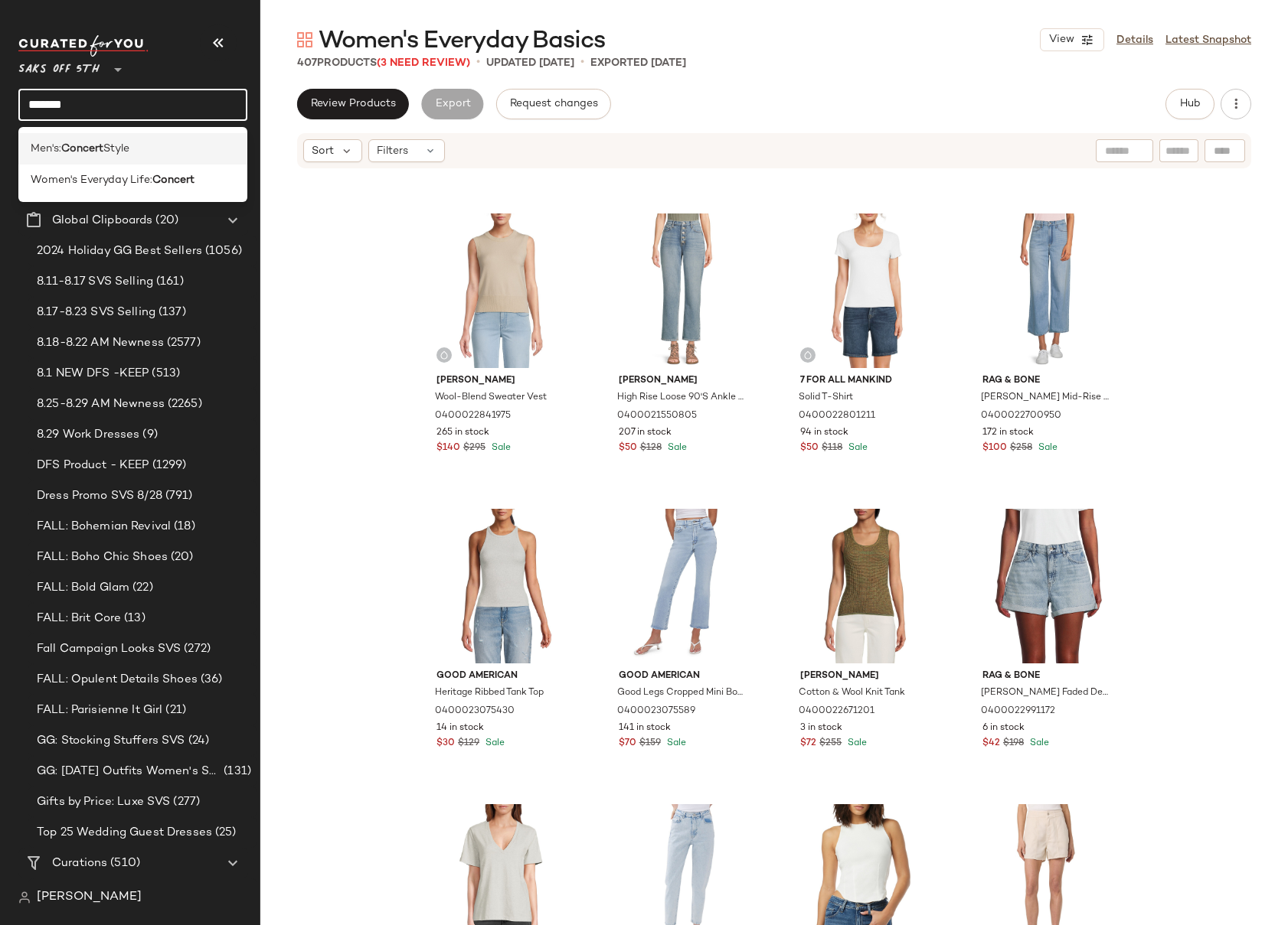
type input "*******"
click at [129, 150] on span "Style" at bounding box center [116, 149] width 26 height 16
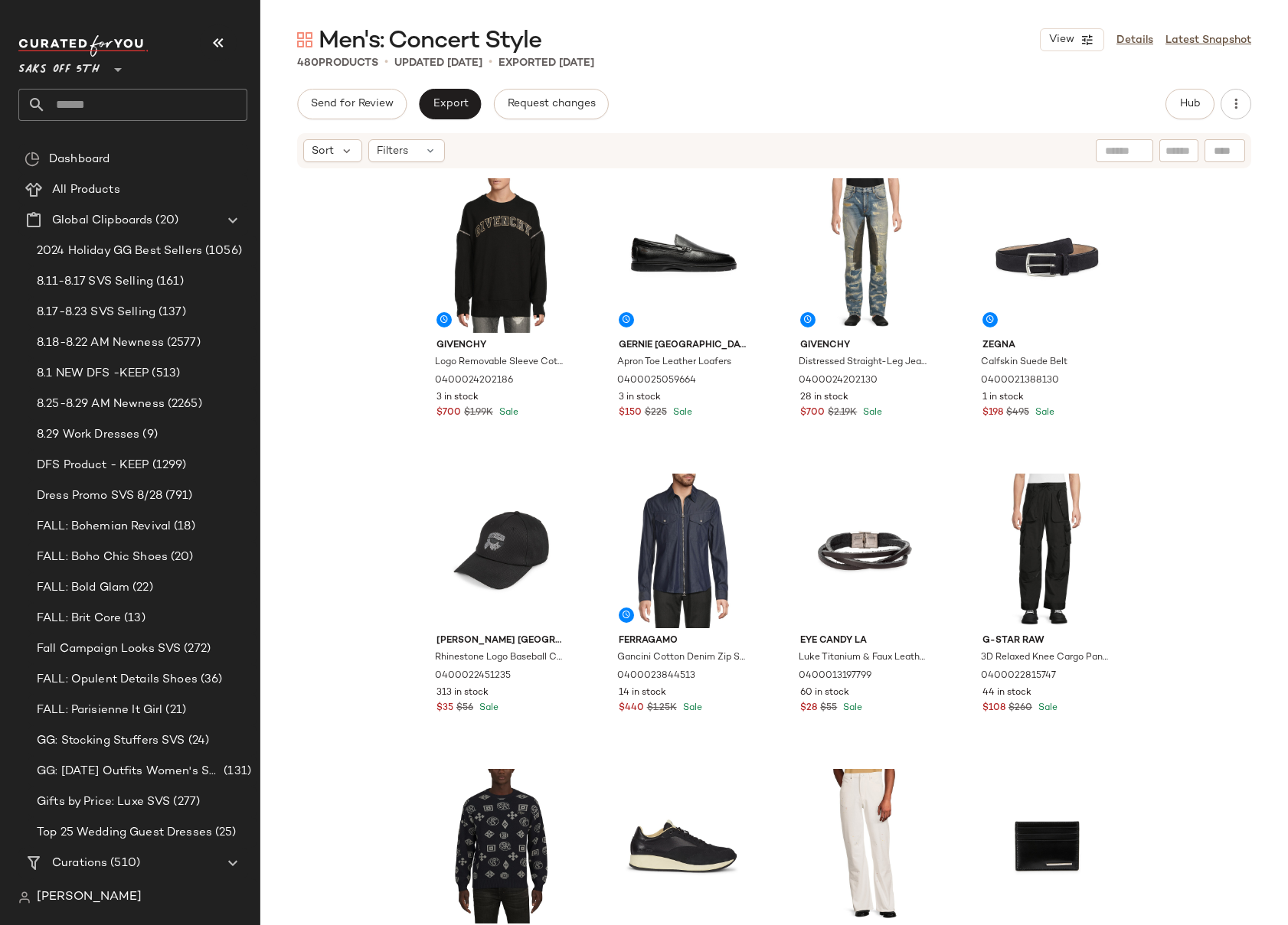
click at [1147, 384] on div "Givenchy Logo Removable Sleeve Cotton Sweatshirt 0400024202186 3 in stock $700 …" at bounding box center [774, 571] width 1027 height 801
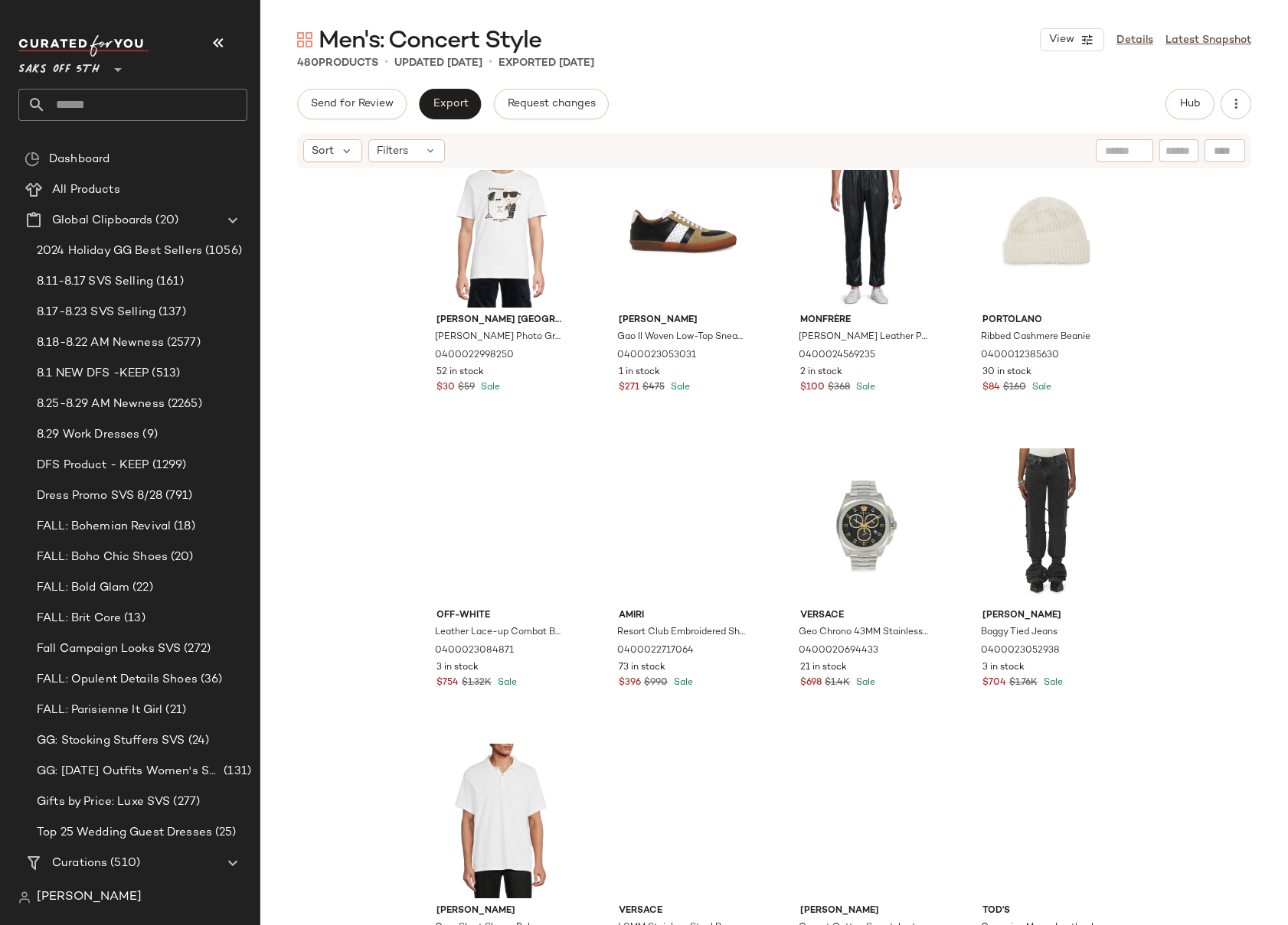
scroll to position [1248, 0]
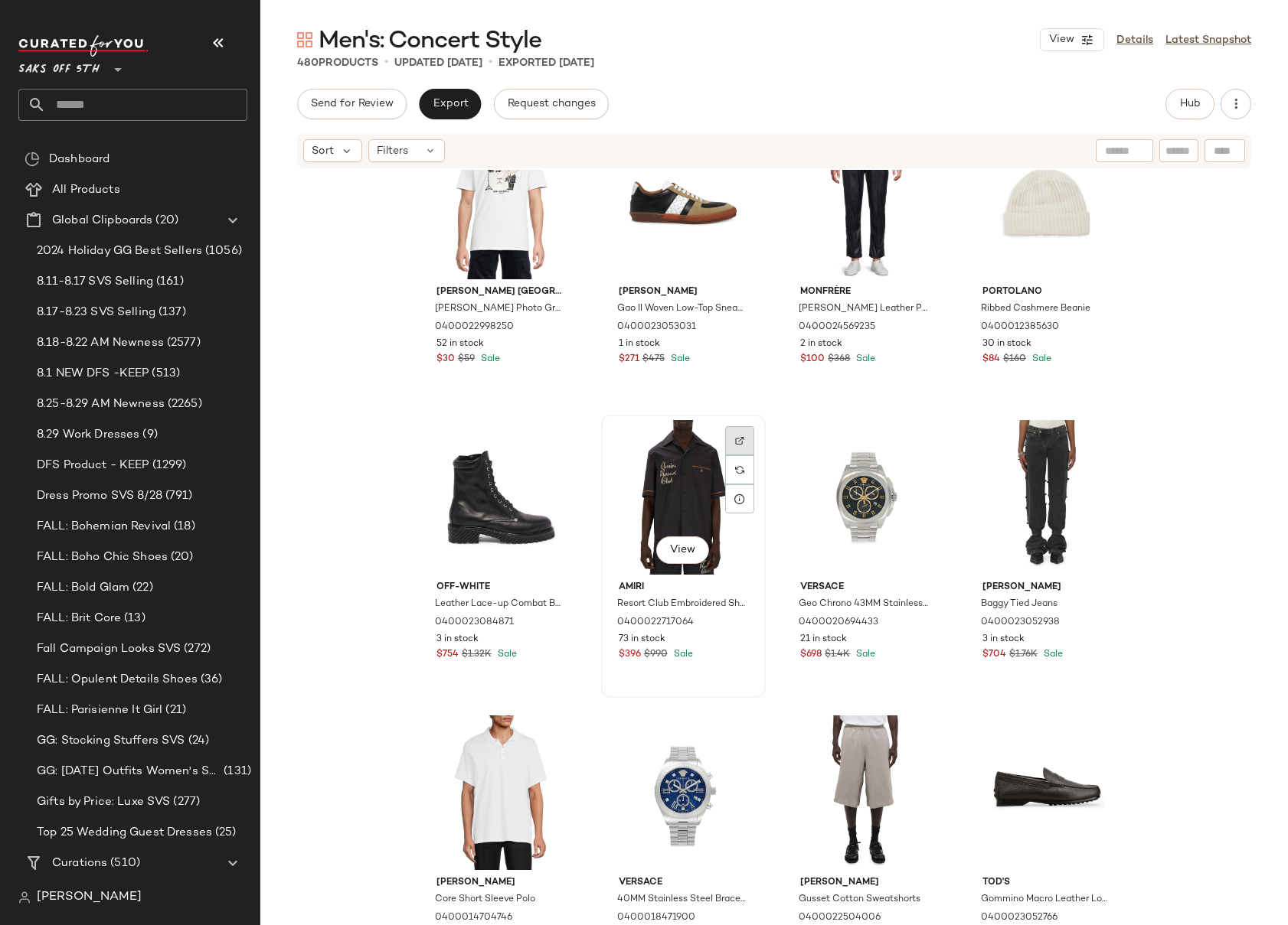
click at [744, 455] on div at bounding box center [739, 470] width 29 height 29
click at [1159, 411] on div "[PERSON_NAME] [GEOGRAPHIC_DATA][PERSON_NAME] Photo Graphic Cotton T-Shirt 04000…" at bounding box center [774, 571] width 1027 height 801
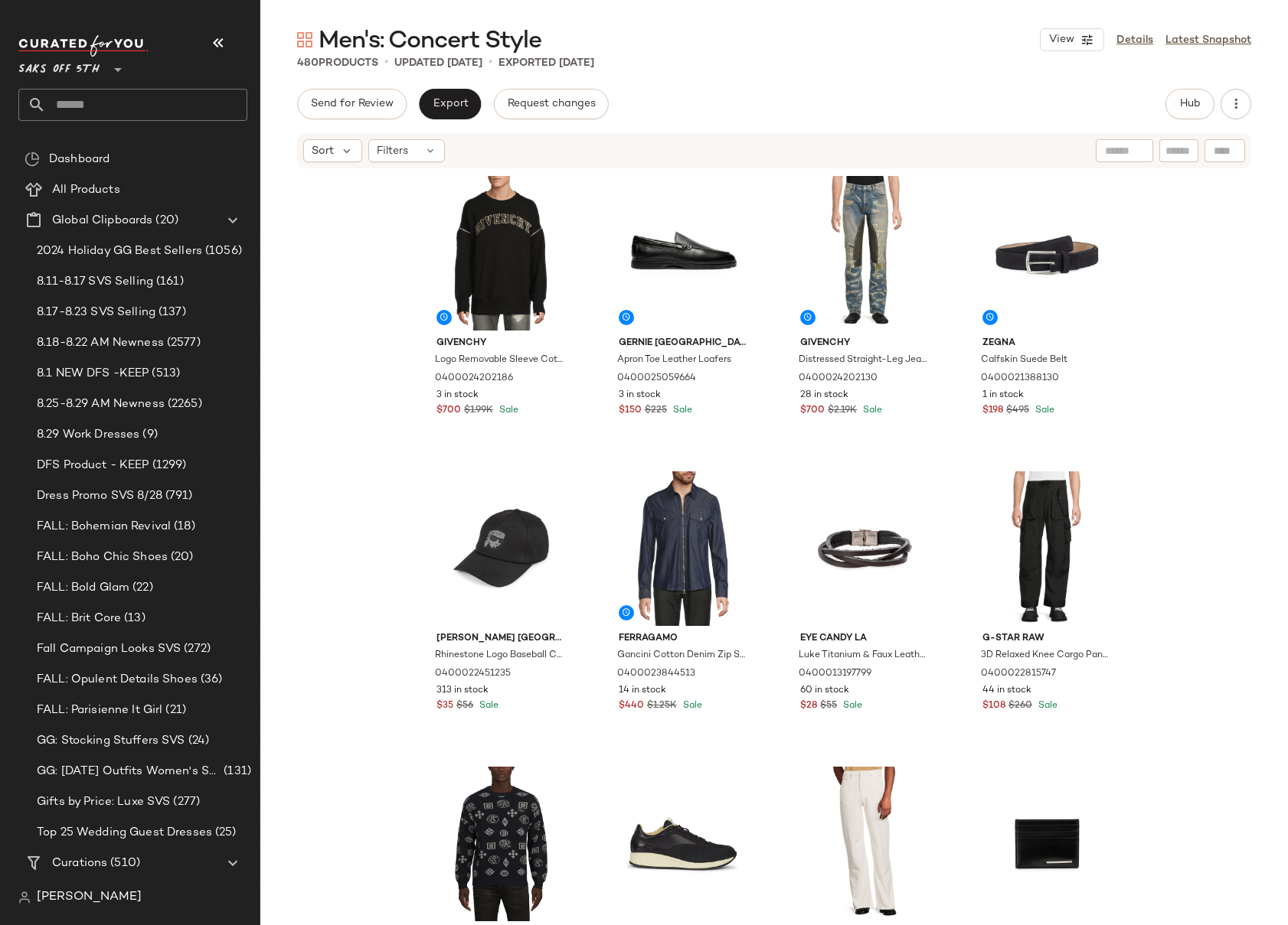
scroll to position [0, 0]
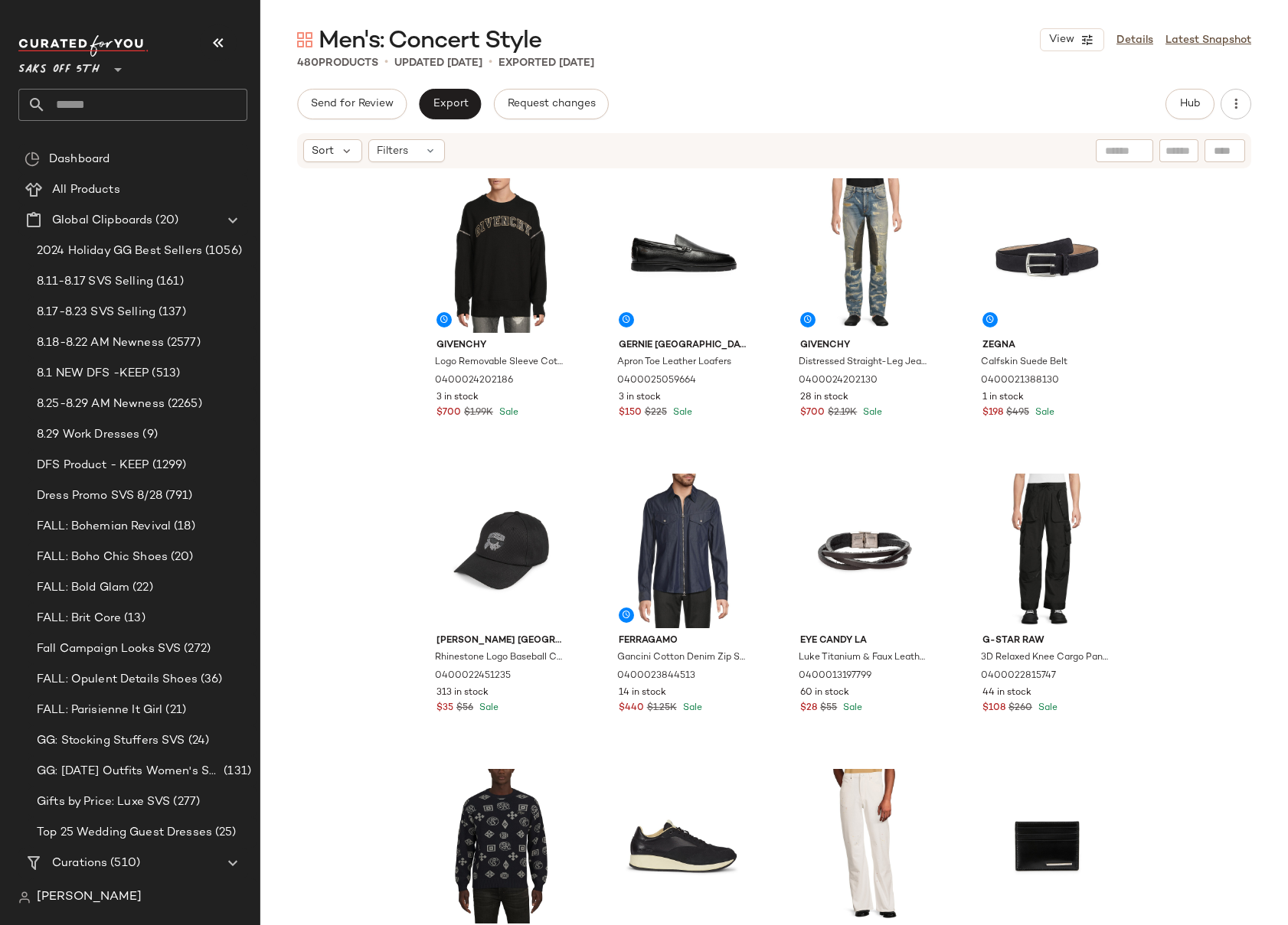
click at [1179, 322] on div "Givenchy Logo Removable Sleeve Cotton Sweatshirt 0400024202186 3 in stock $700 …" at bounding box center [774, 571] width 1027 height 801
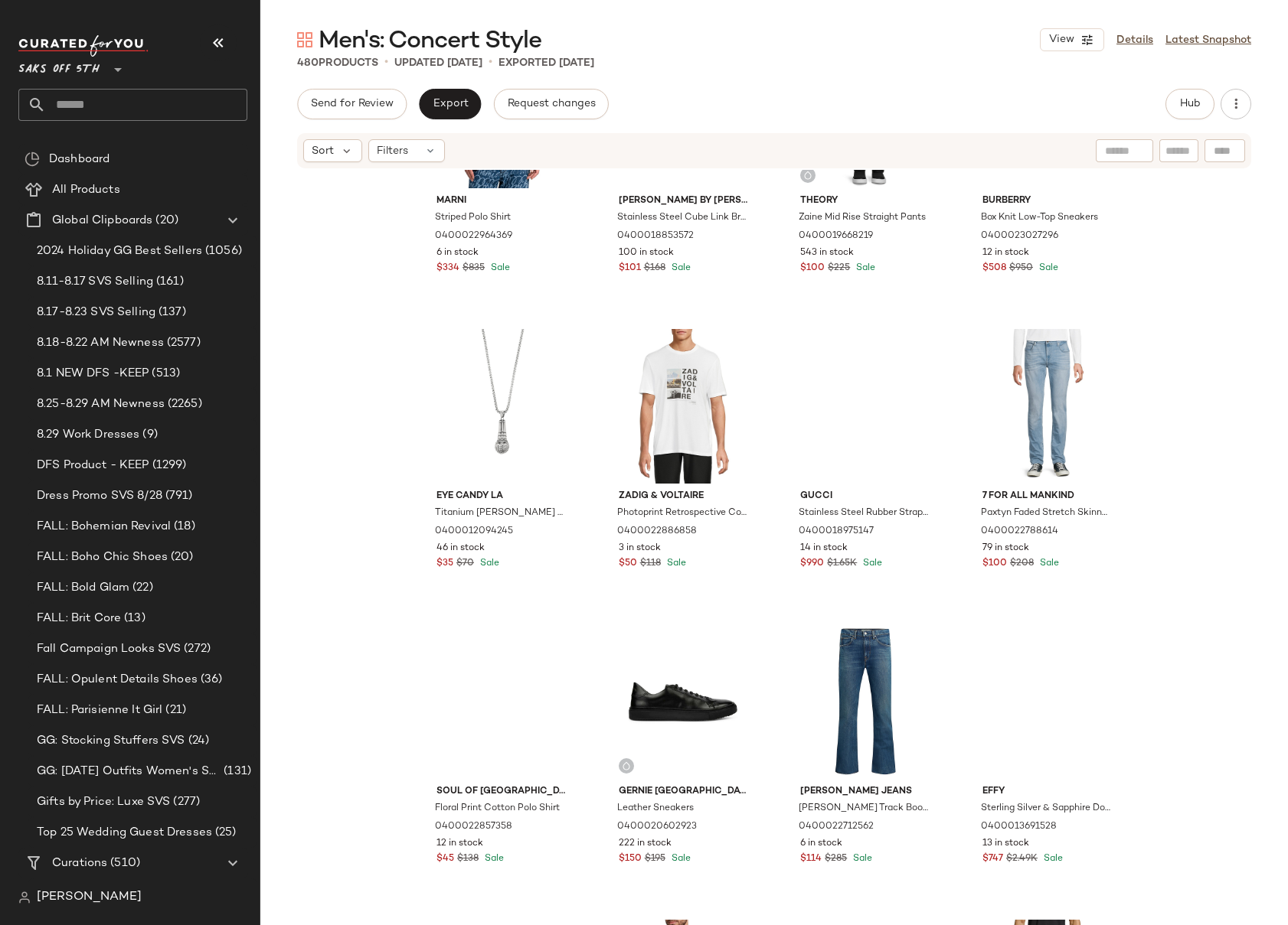
scroll to position [2836, 0]
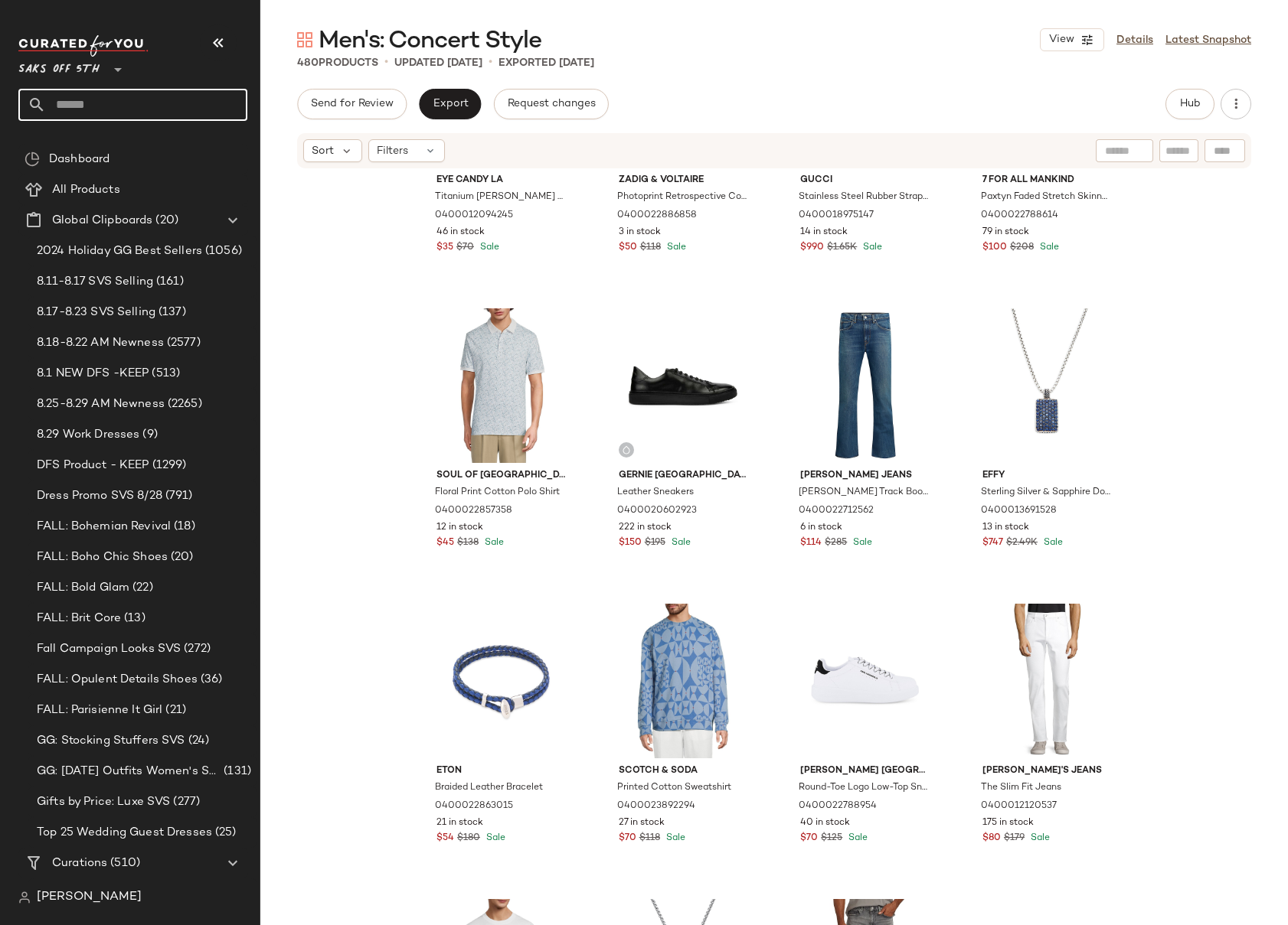
click at [105, 103] on input "text" at bounding box center [146, 105] width 201 height 32
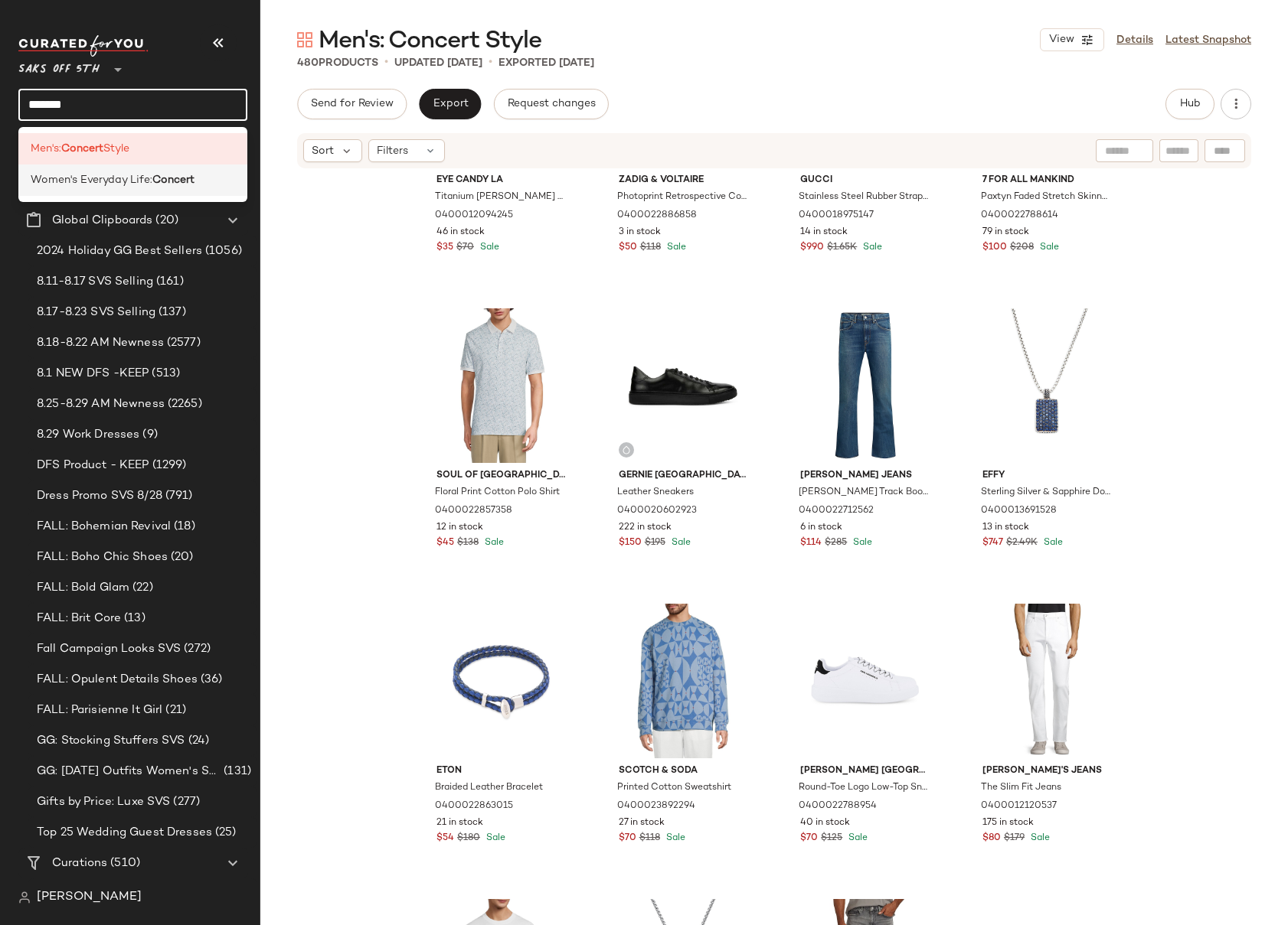
type input "*******"
click at [125, 181] on span "Women's Everyday Life:" at bounding box center [91, 180] width 121 height 16
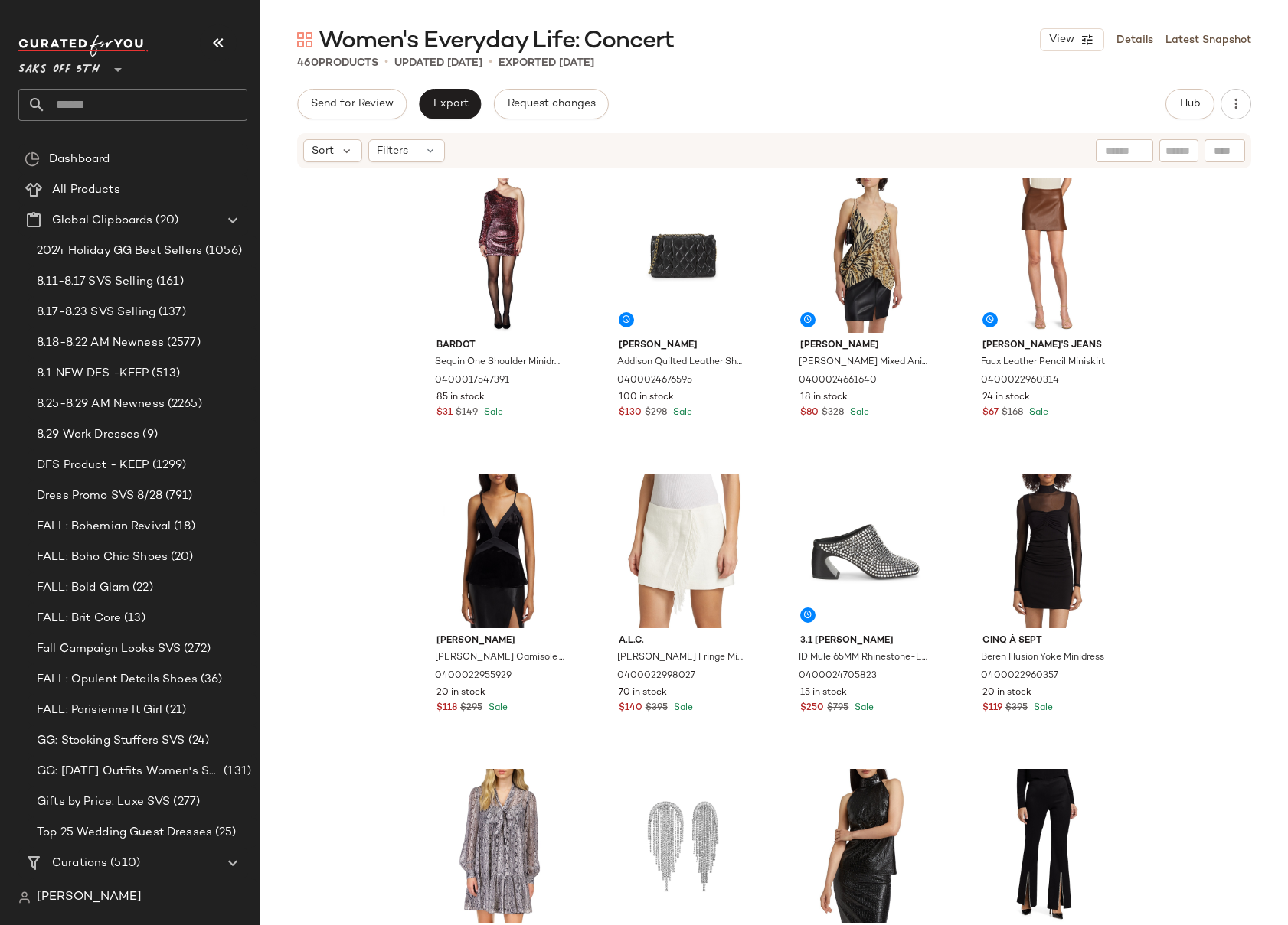
click at [1173, 366] on div "Bardot Sequin One Shoulder Minidress 0400017547391 85 in stock $31 $149 Sale [P…" at bounding box center [774, 571] width 1027 height 801
click at [344, 290] on div "Bardot Sequin One Shoulder Minidress 0400017547391 85 in stock $31 $149 Sale [P…" at bounding box center [774, 571] width 1027 height 801
click at [93, 93] on input "text" at bounding box center [146, 105] width 201 height 32
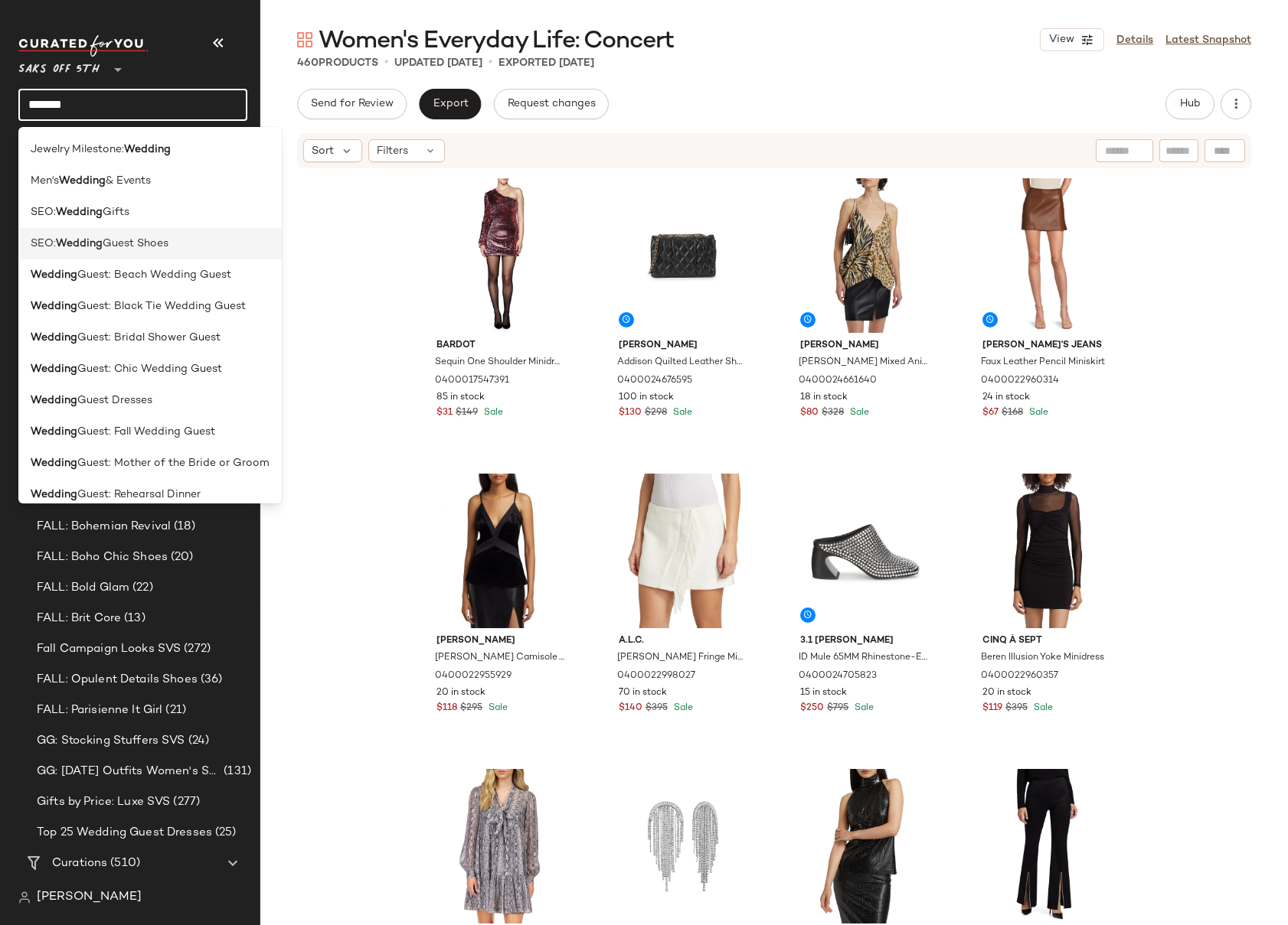
scroll to position [31, 0]
type input "*******"
click at [146, 396] on span "Guest Dresses" at bounding box center [114, 400] width 75 height 16
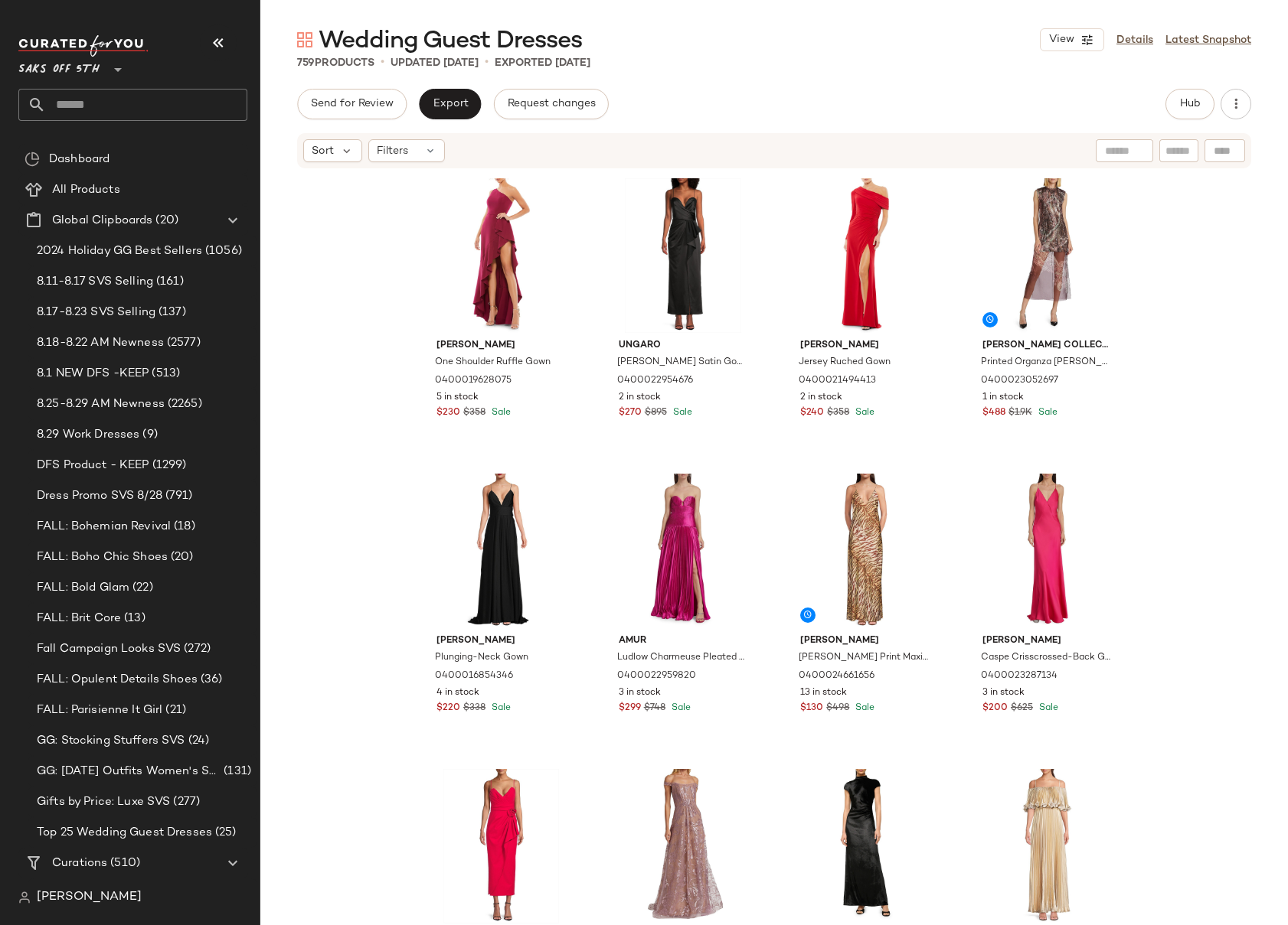
click at [1198, 385] on div "[PERSON_NAME] One Shoulder Ruffle Gown 0400019628075 5 in stock $230 $358 Sale …" at bounding box center [774, 571] width 1027 height 801
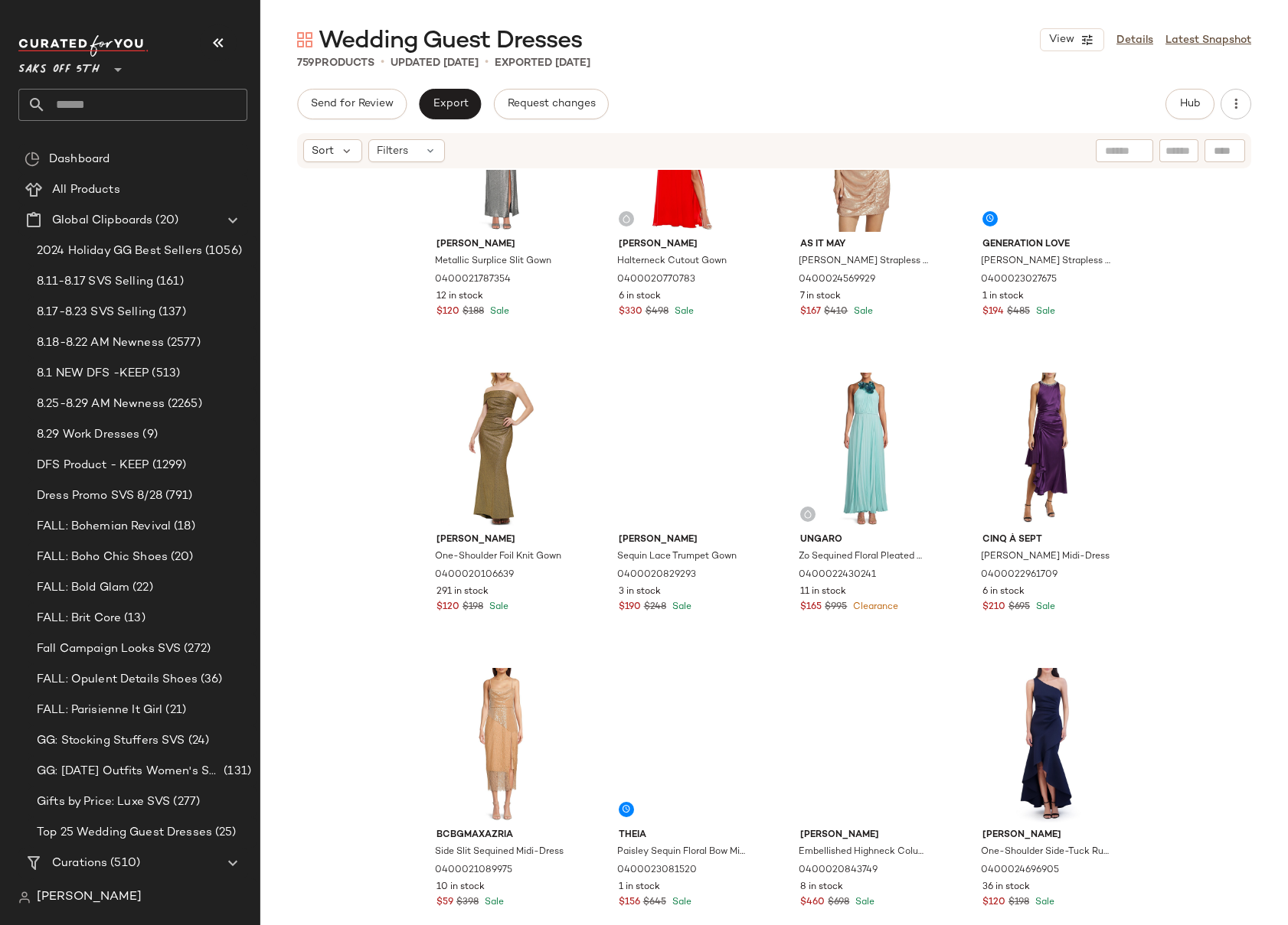
scroll to position [3086, 0]
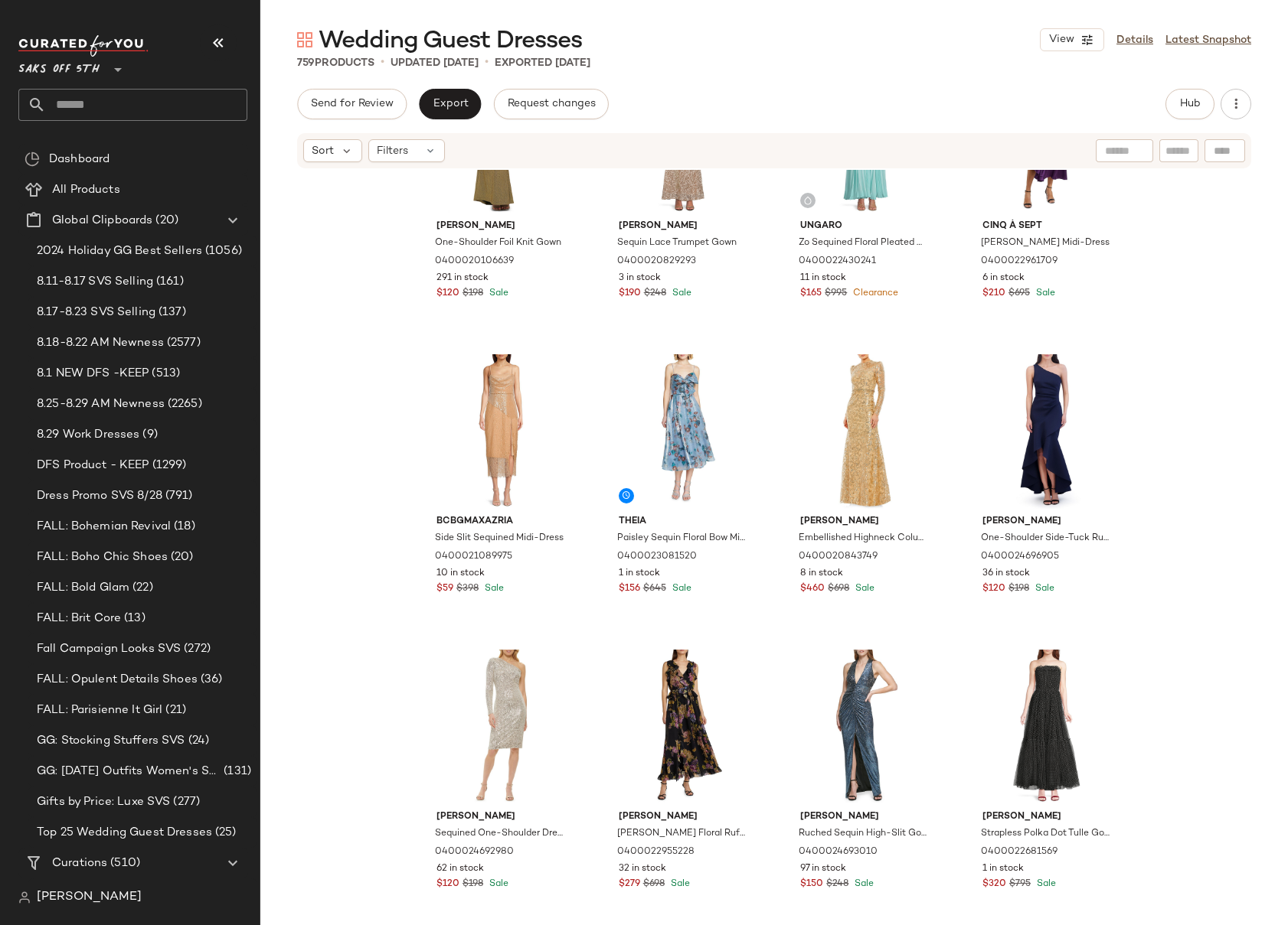
click at [1198, 385] on div "[PERSON_NAME] One-Shoulder Foil Knit Gown 0400020106639 291 in stock $120 $198 …" at bounding box center [774, 571] width 1027 height 801
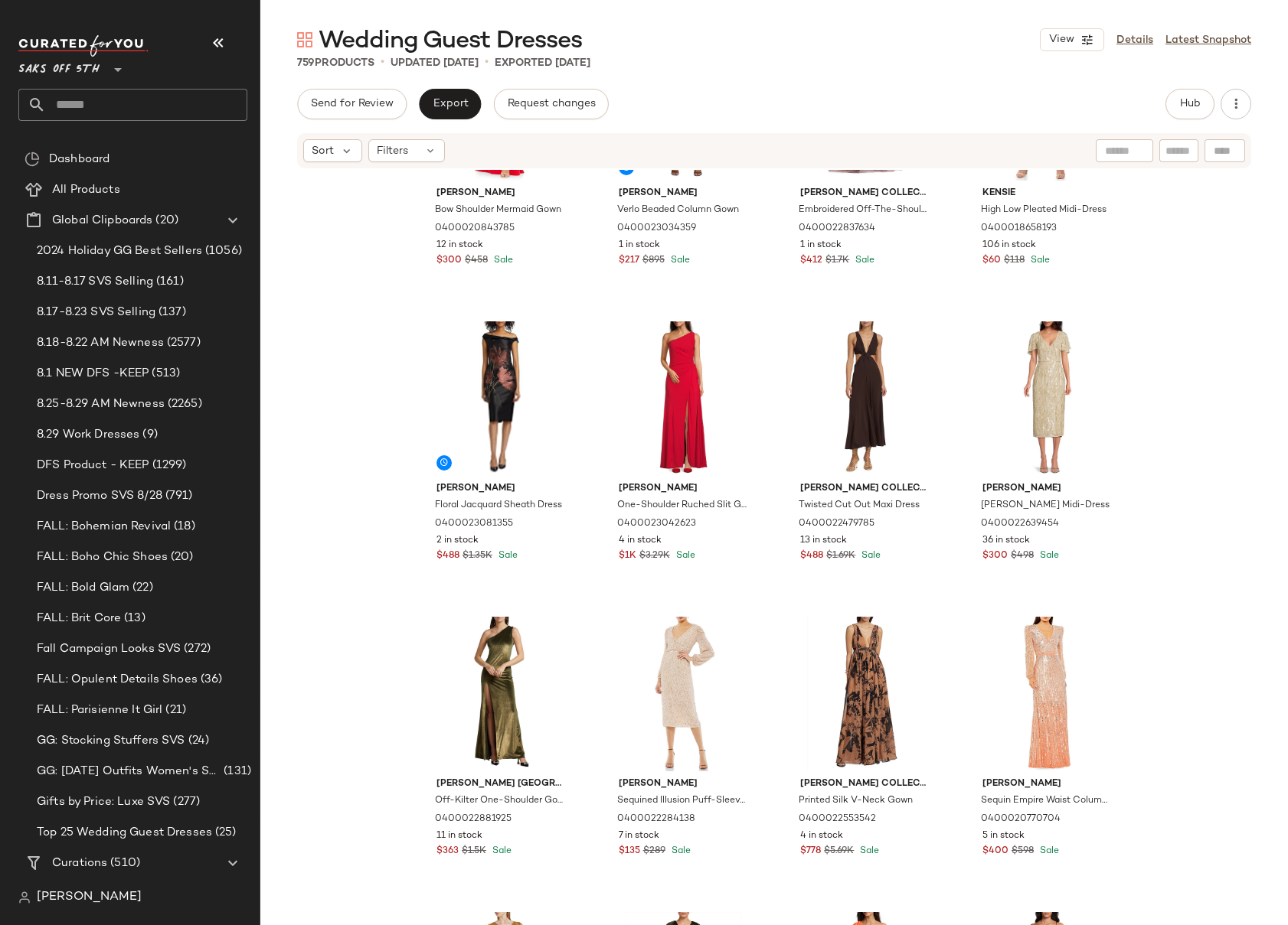
scroll to position [801, 0]
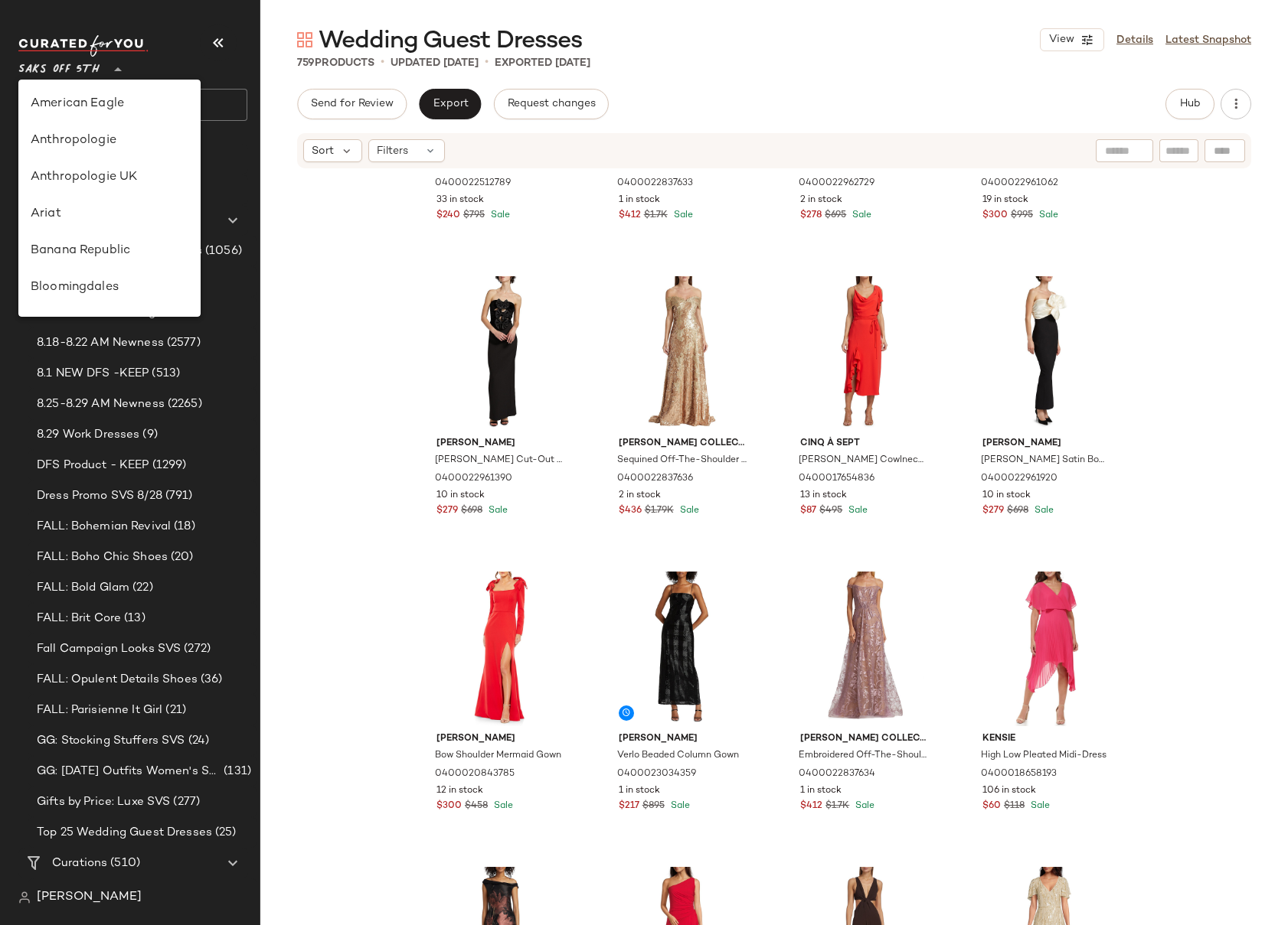
click at [66, 69] on span "Saks OFF 5TH" at bounding box center [59, 66] width 82 height 27
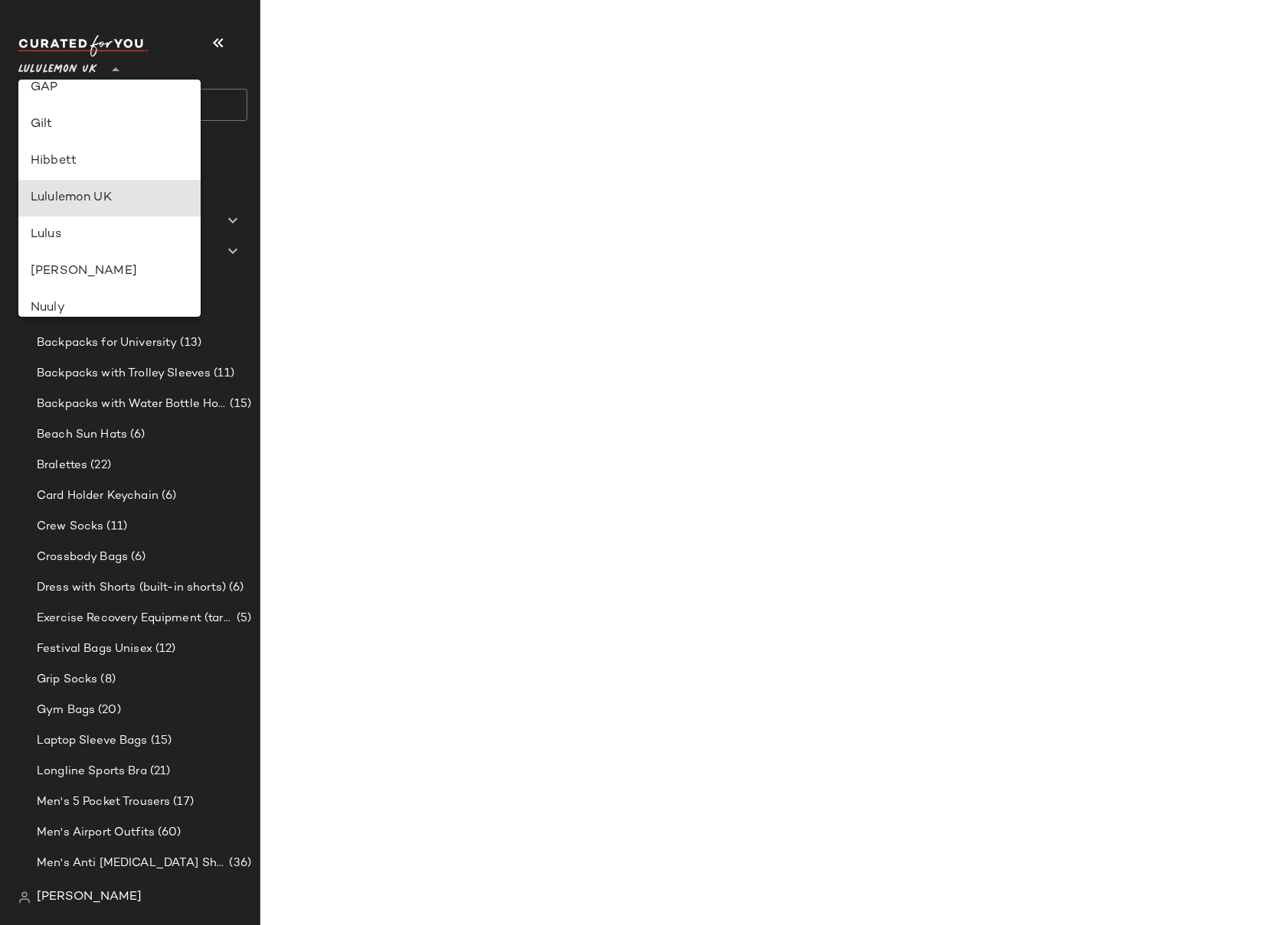
type input "**"
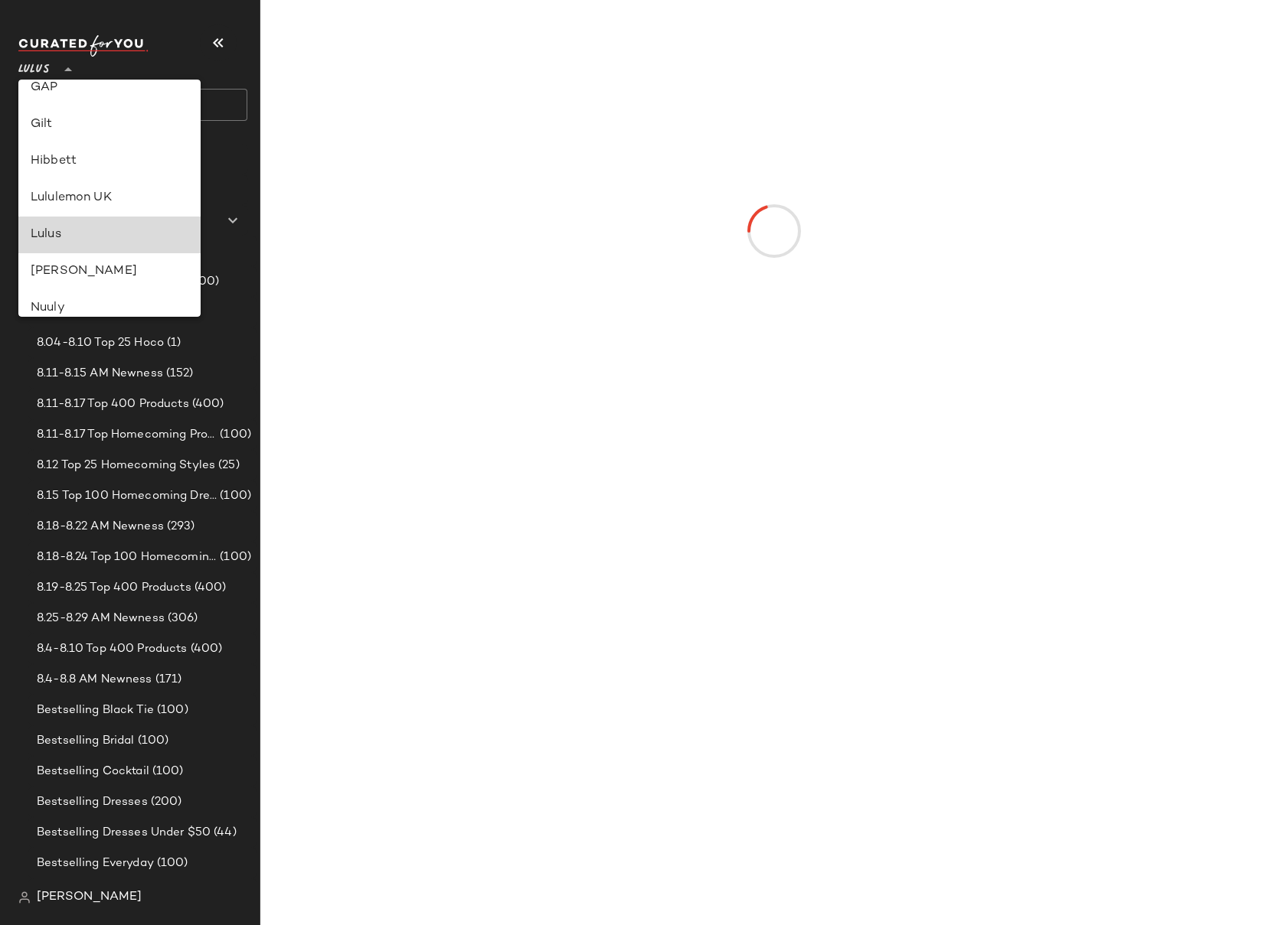
click at [53, 240] on div "Lulus" at bounding box center [110, 235] width 158 height 19
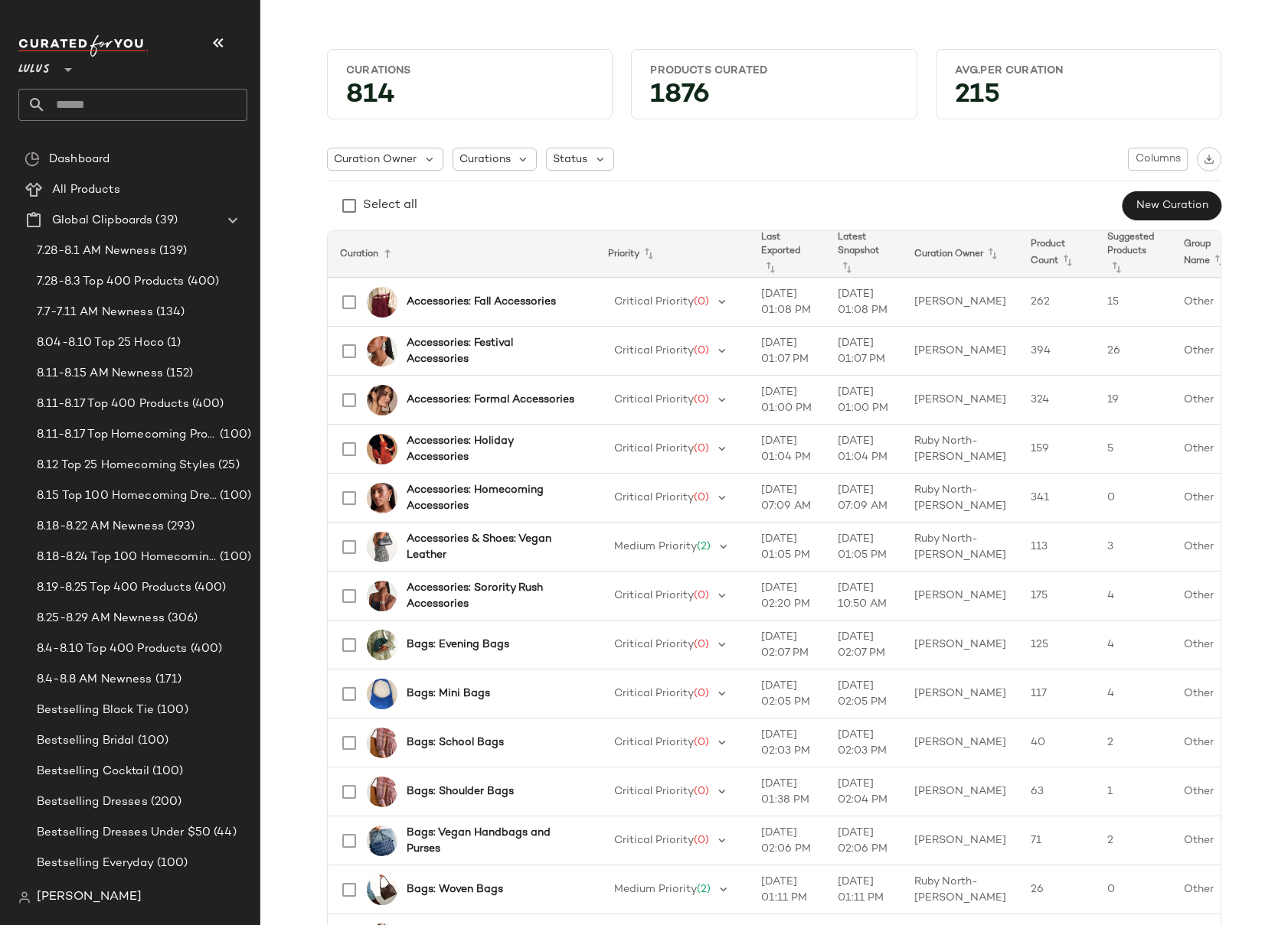
click at [98, 107] on input "text" at bounding box center [146, 105] width 201 height 32
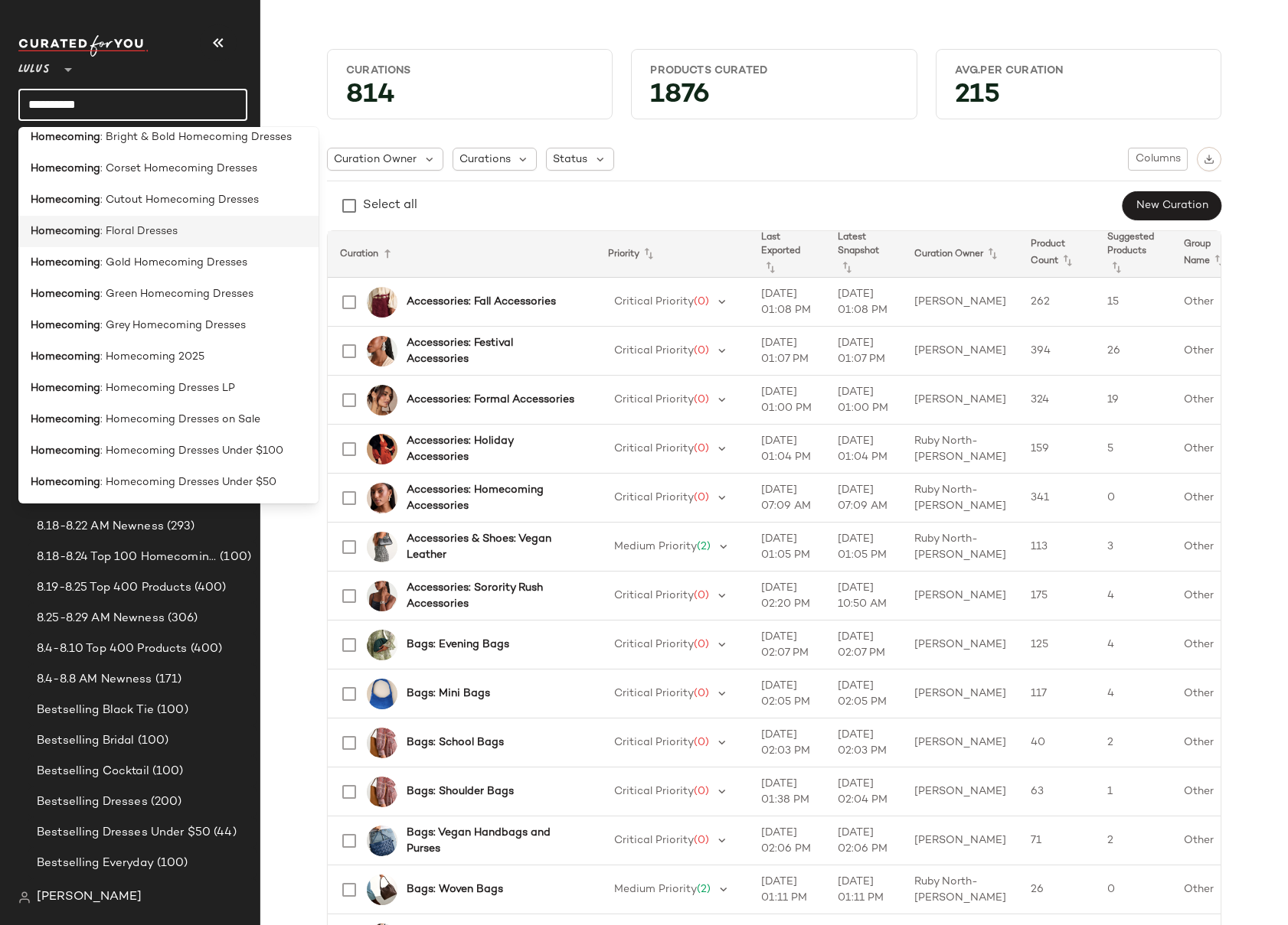
scroll to position [385, 0]
type input "**********"
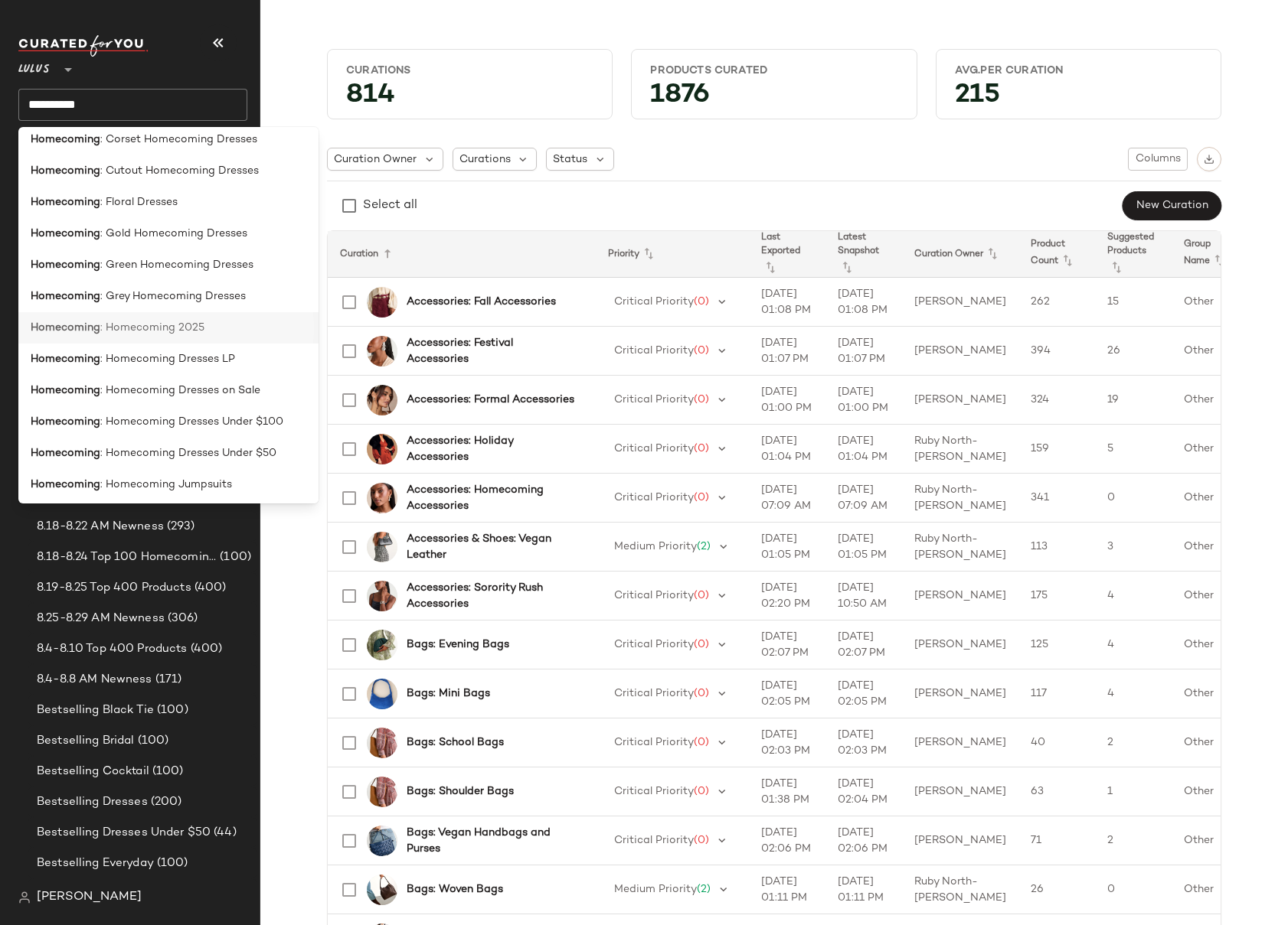
click at [154, 333] on span ": Homecoming 2025" at bounding box center [152, 328] width 104 height 16
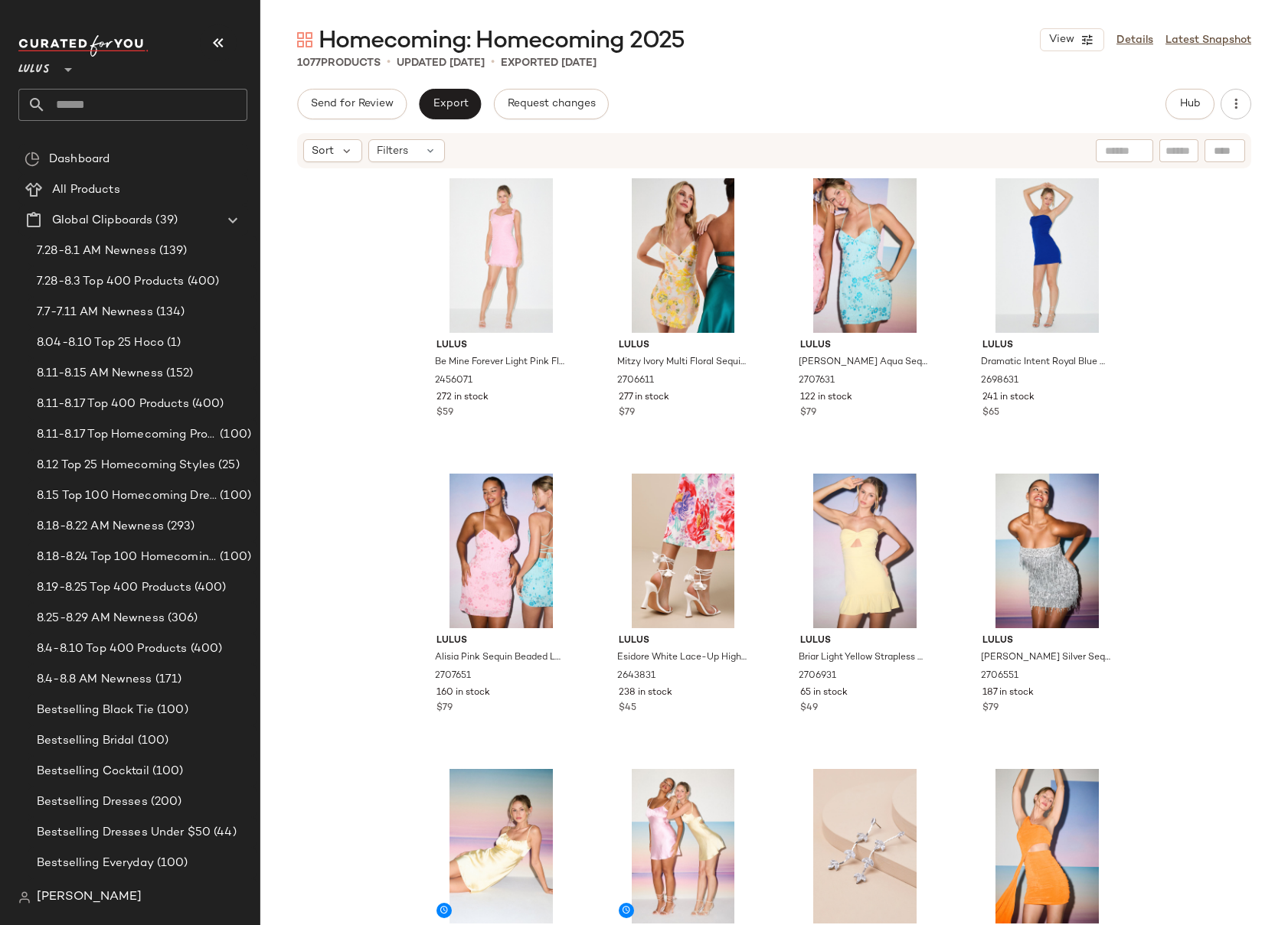
click at [1193, 211] on div "Lulus Be Mine Forever Light Pink Floral Lace Ruched Bodycon Dress 2456071 272 i…" at bounding box center [774, 571] width 1027 height 801
click at [1173, 366] on div "Lulus Be Mine Forever Light Pink Floral Lace Ruched Bodycon Dress 2456071 272 i…" at bounding box center [774, 571] width 1027 height 801
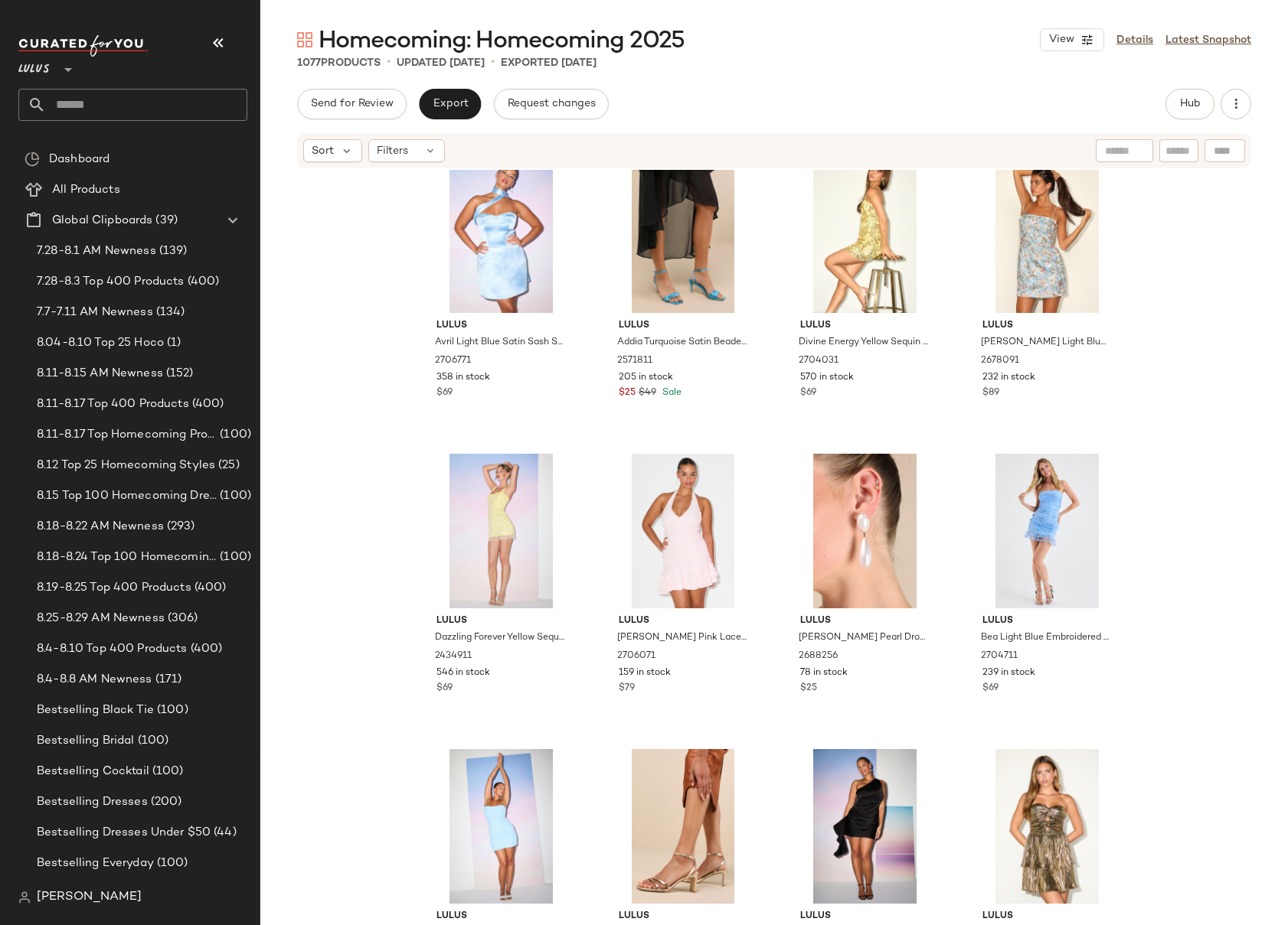
scroll to position [1522, 0]
